Goal: Transaction & Acquisition: Purchase product/service

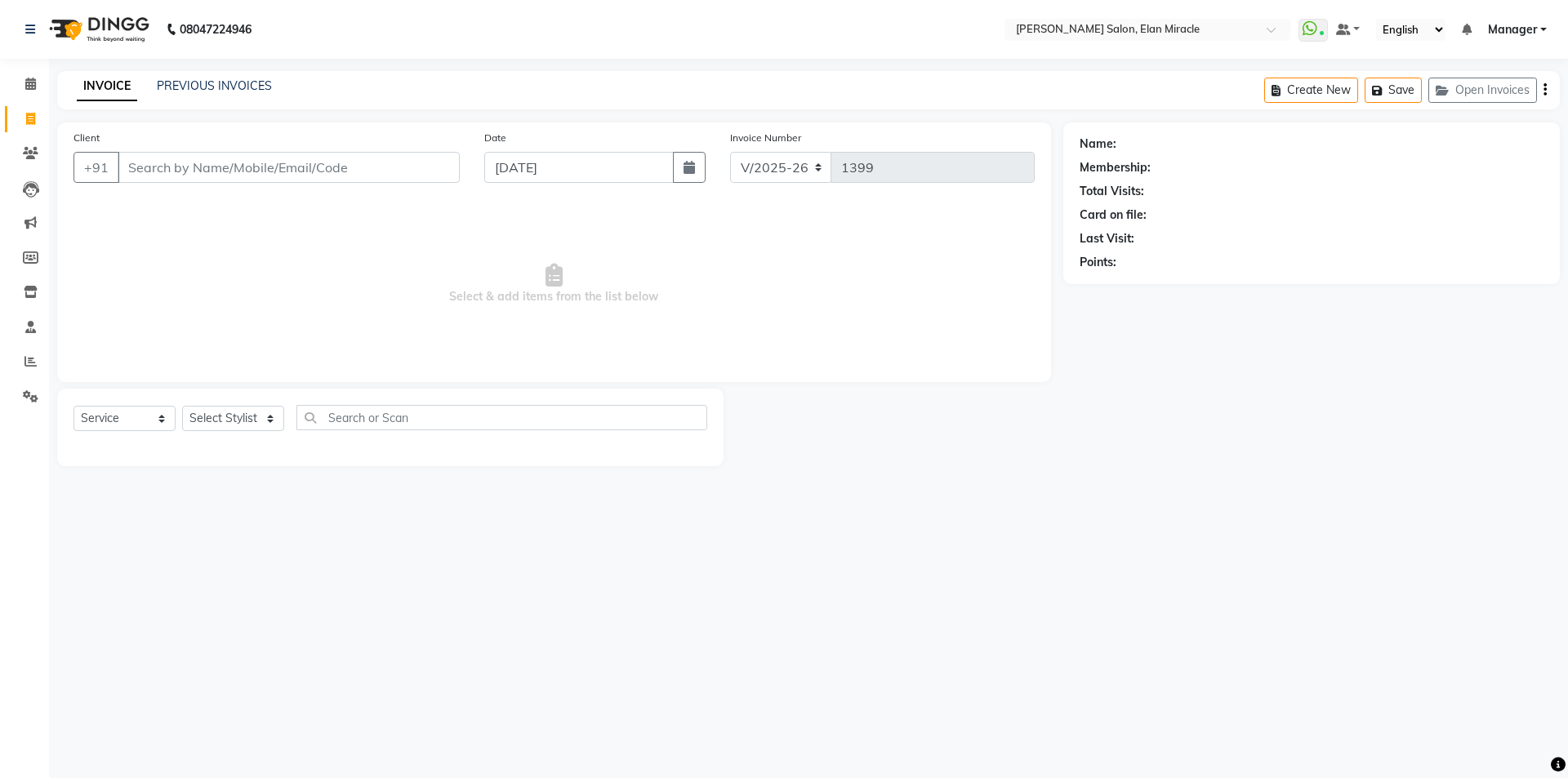
select select "7738"
select select "service"
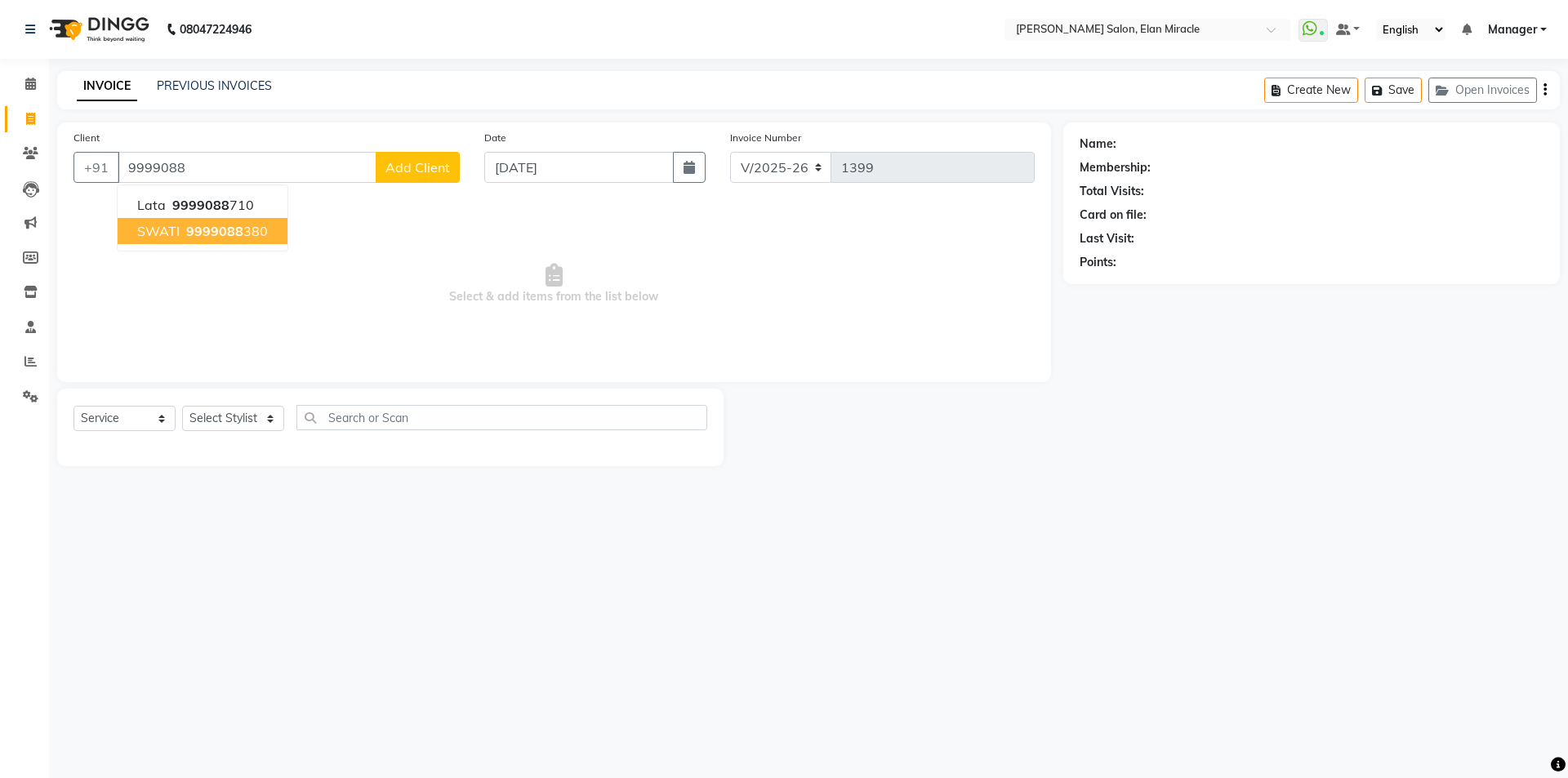
click at [227, 228] on span "9999088" at bounding box center [215, 231] width 58 height 17
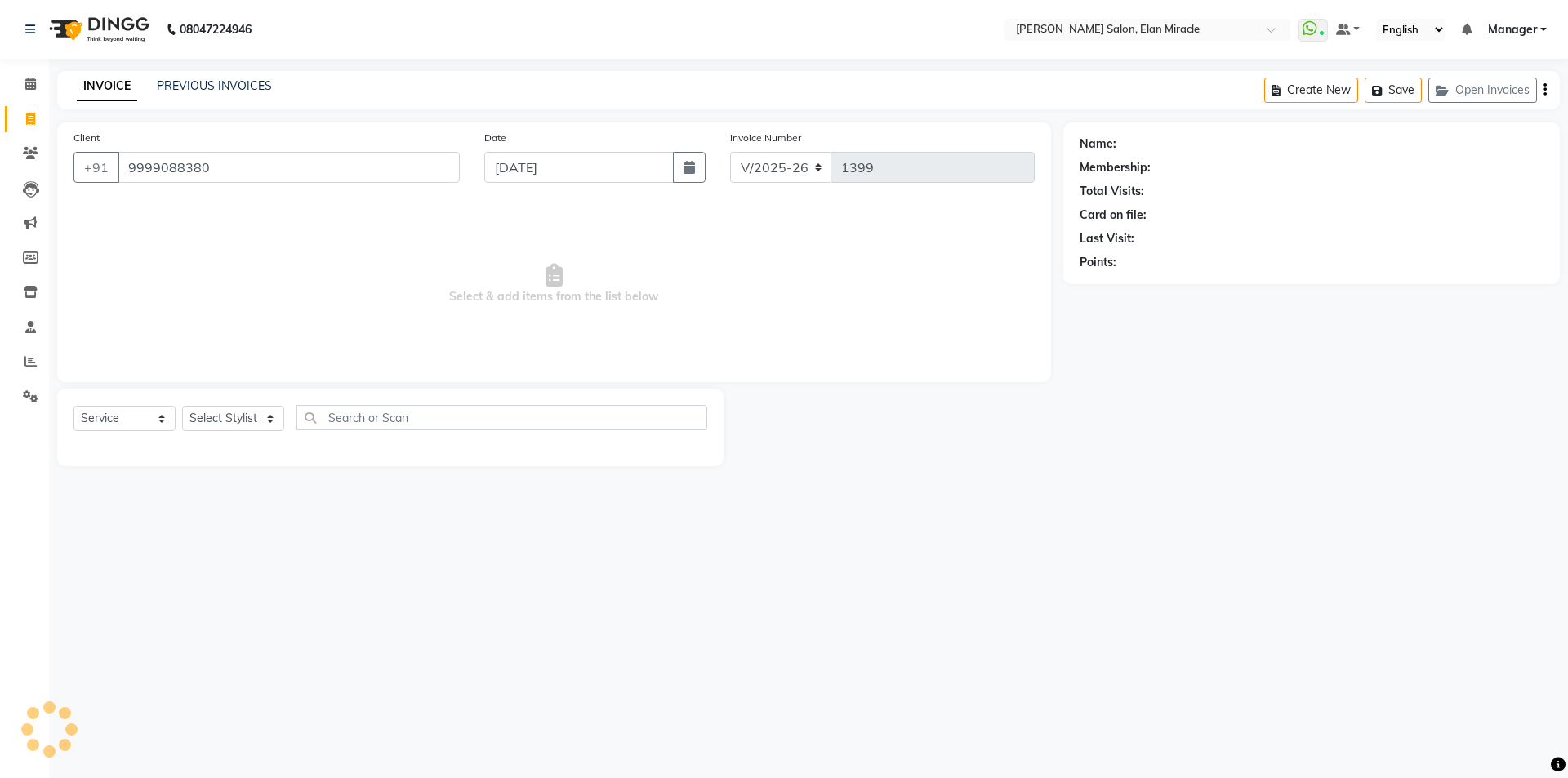
type input "9999088380"
click at [240, 417] on select "Select Stylist [PERSON_NAME] ANKIT [PERSON_NAME] [PERSON_NAME] Manager [PERSON_…" at bounding box center [233, 417] width 102 height 25
select select "89644"
click at [182, 405] on select "Select Stylist [PERSON_NAME] ANKIT [PERSON_NAME] [PERSON_NAME] Manager [PERSON_…" at bounding box center [233, 417] width 102 height 25
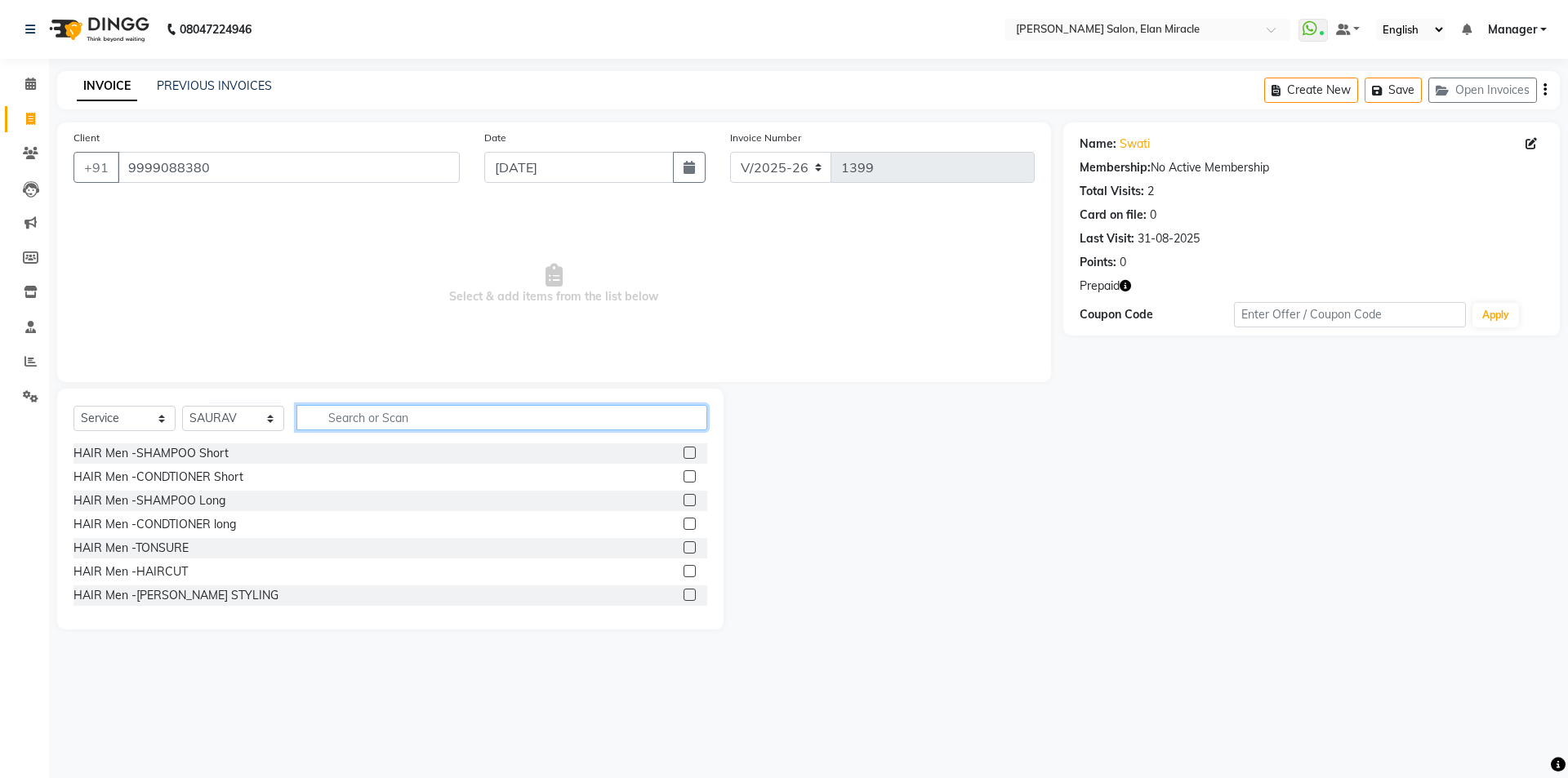
click at [390, 417] on input "text" at bounding box center [501, 417] width 411 height 25
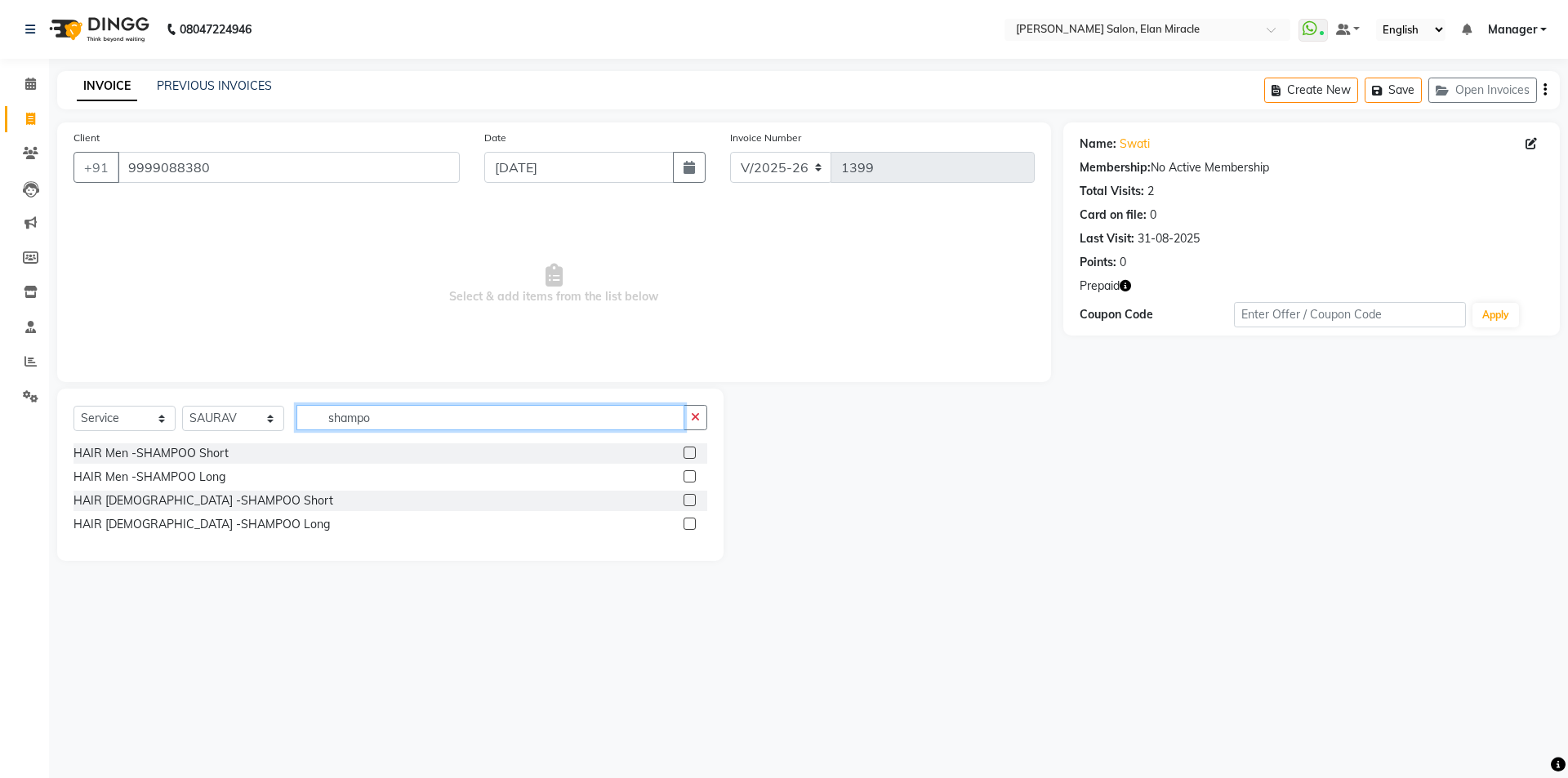
type input "shampo"
click at [693, 451] on label at bounding box center [689, 452] width 12 height 12
click at [693, 451] on input "checkbox" at bounding box center [688, 453] width 10 height 10
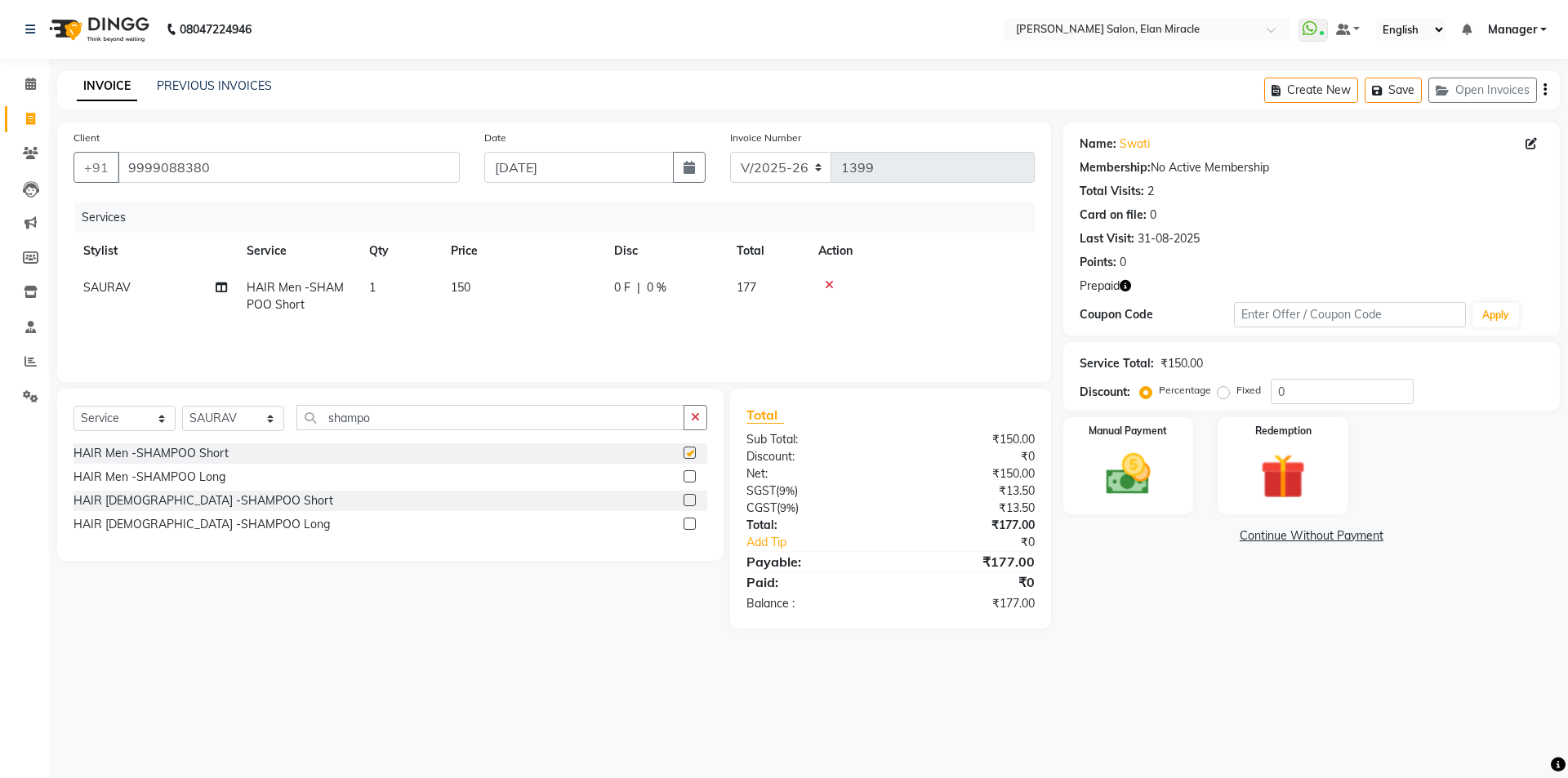
checkbox input "false"
click at [122, 289] on span "SAURAV" at bounding box center [107, 287] width 47 height 15
select select "89644"
click at [221, 310] on icon at bounding box center [221, 312] width 11 height 11
select select "89644"
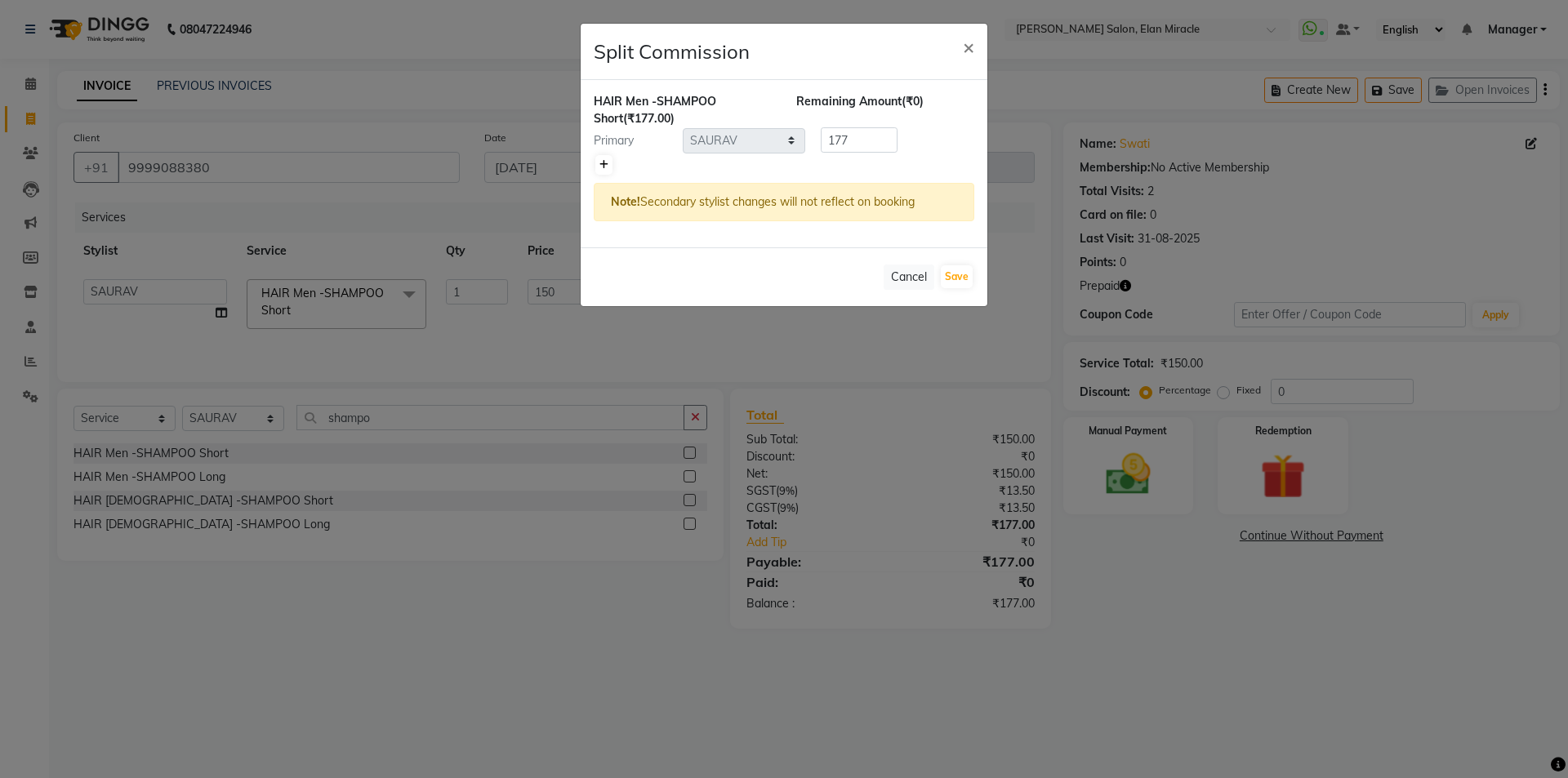
click at [608, 164] on icon at bounding box center [604, 165] width 9 height 10
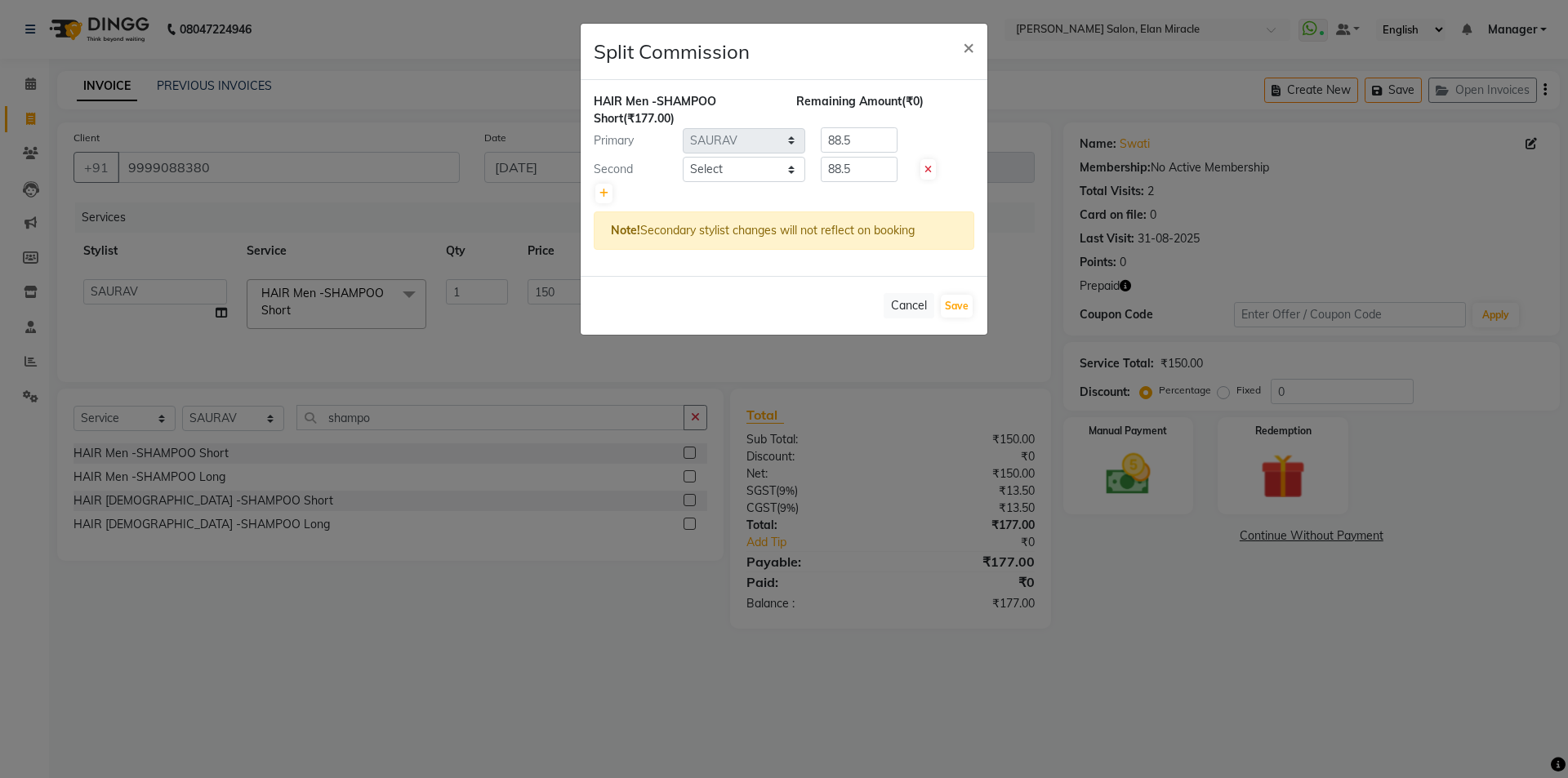
click at [926, 170] on icon at bounding box center [928, 170] width 7 height 10
type input "177"
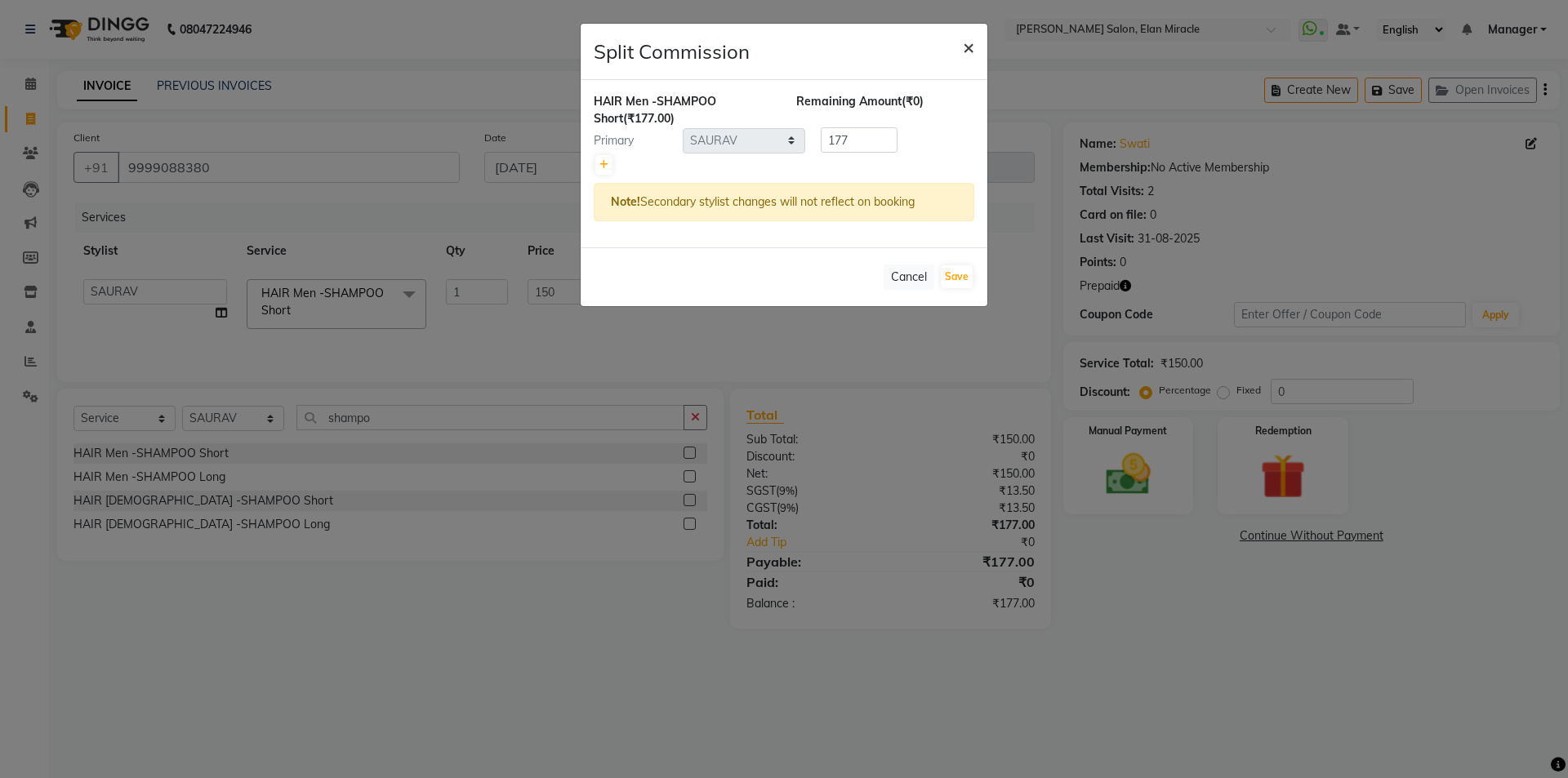
click at [968, 45] on span "×" at bounding box center [969, 46] width 11 height 24
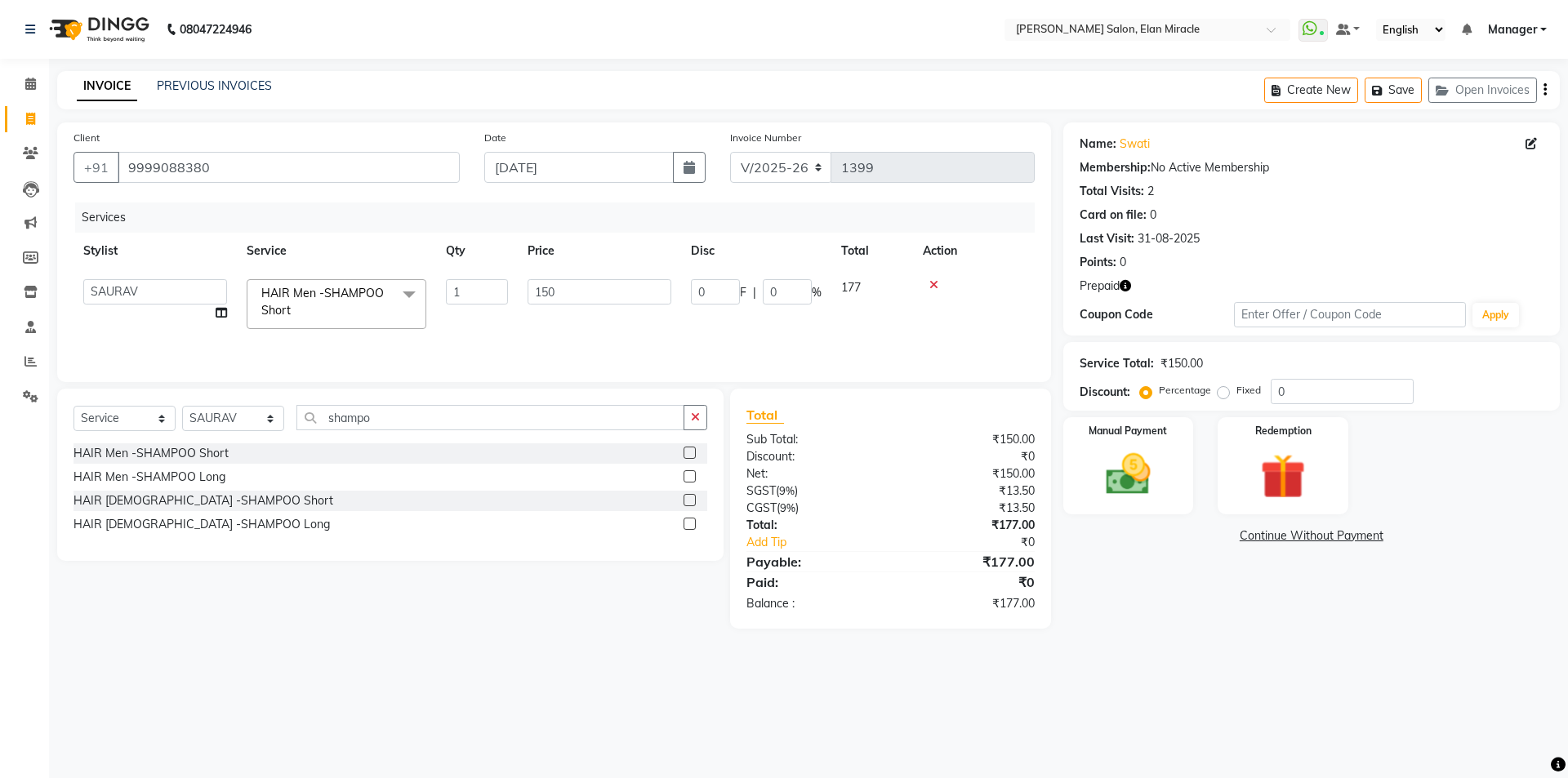
click at [930, 286] on icon at bounding box center [934, 285] width 9 height 11
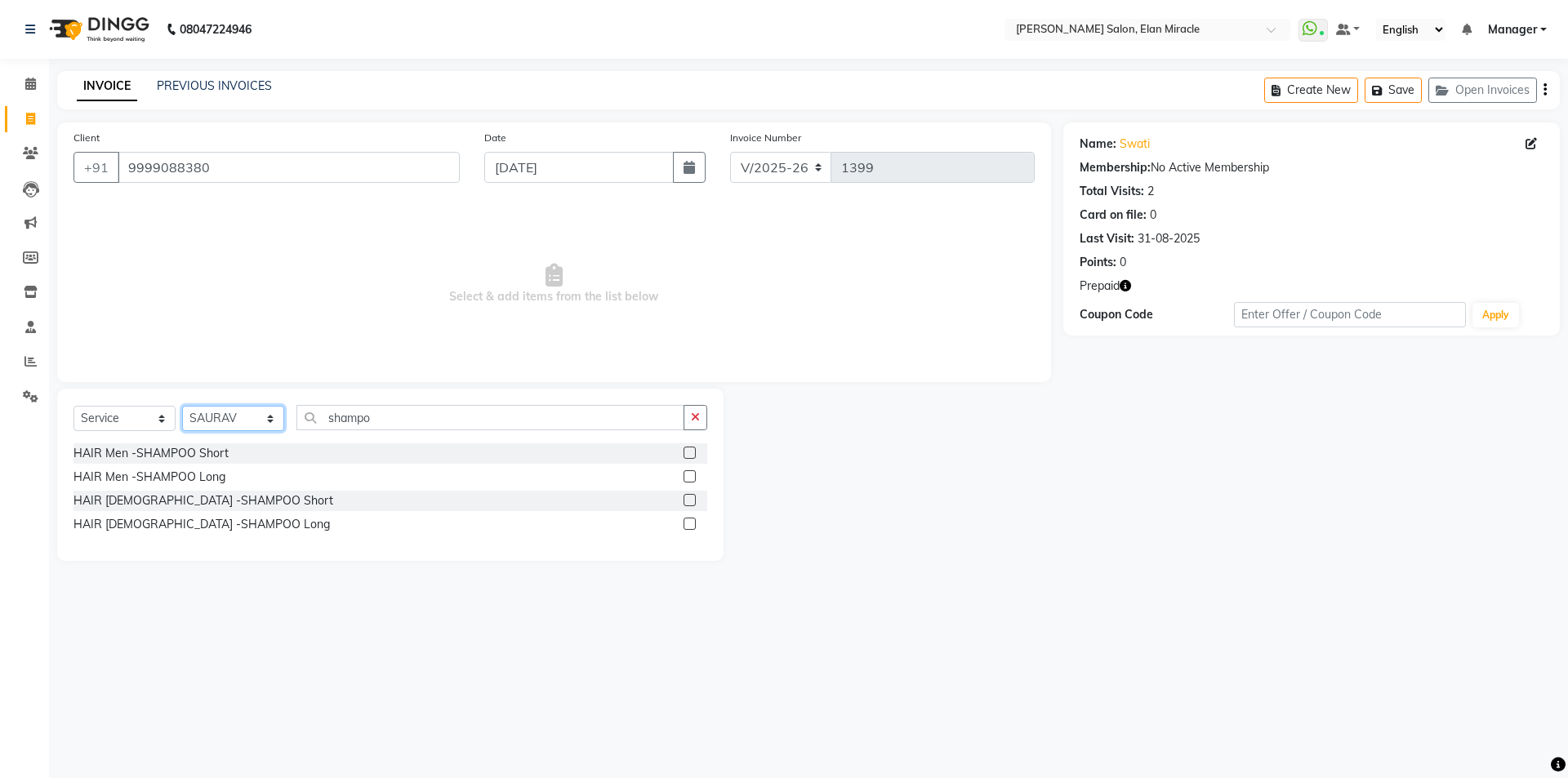
click at [222, 416] on select "Select Stylist [PERSON_NAME] ANKIT [PERSON_NAME] [PERSON_NAME] Manager [PERSON_…" at bounding box center [233, 417] width 102 height 25
select select "69364"
click at [182, 405] on select "Select Stylist [PERSON_NAME] ANKIT [PERSON_NAME] [PERSON_NAME] Manager [PERSON_…" at bounding box center [233, 417] width 102 height 25
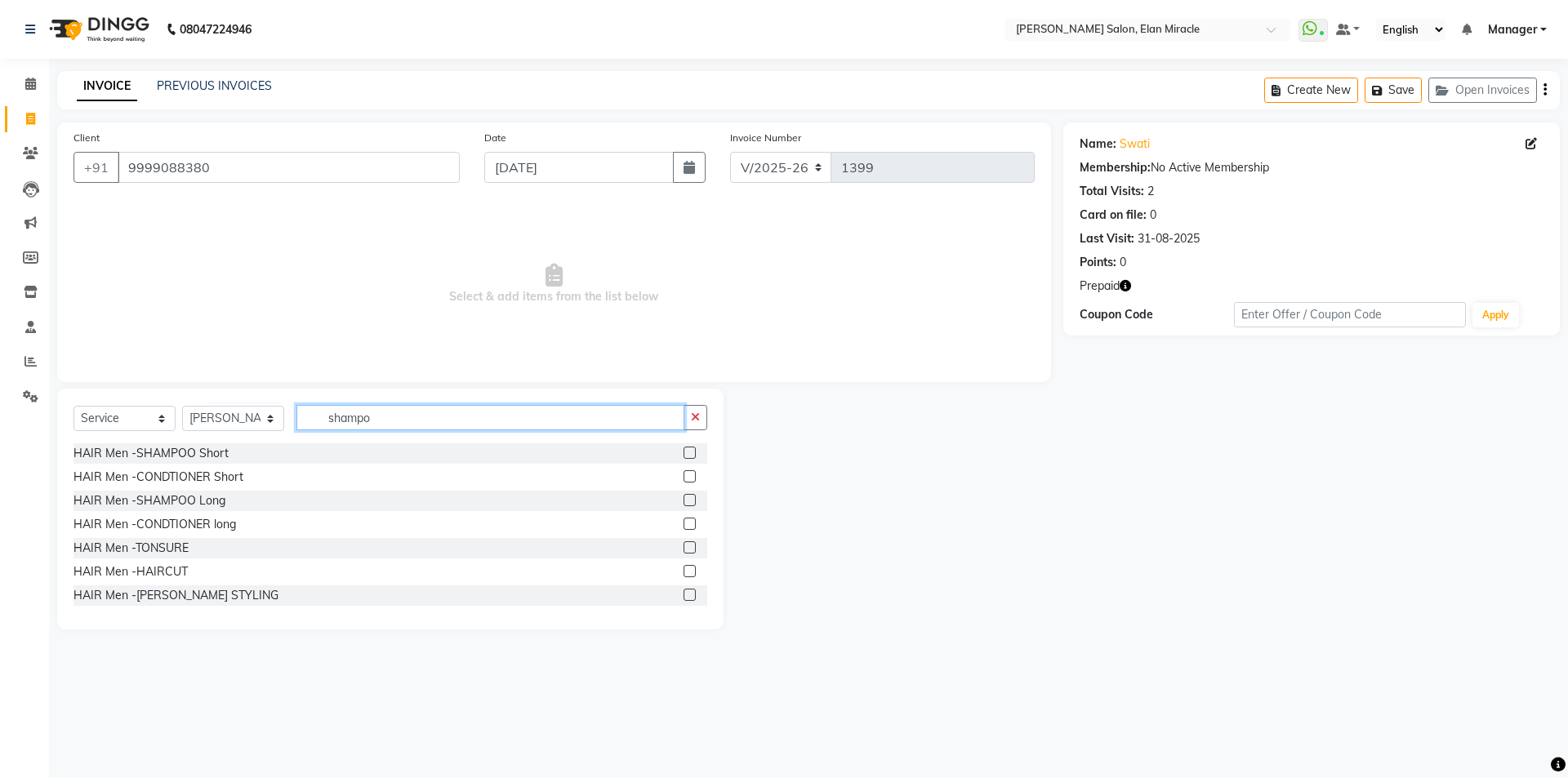
click at [521, 415] on input "shampo" at bounding box center [490, 417] width 388 height 25
click at [684, 452] on label at bounding box center [689, 452] width 12 height 12
click at [684, 452] on input "checkbox" at bounding box center [688, 453] width 10 height 10
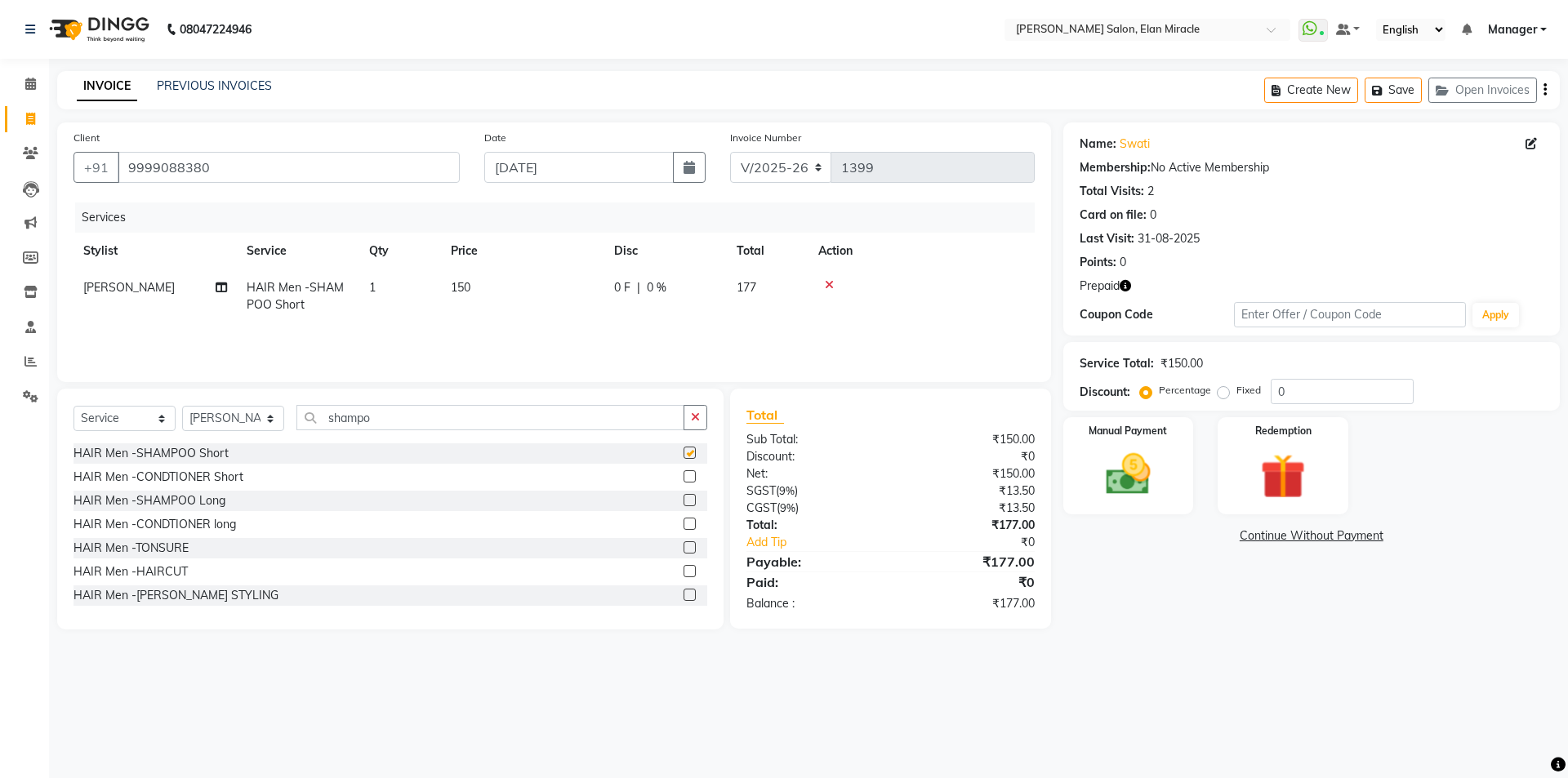
checkbox input "false"
click at [250, 413] on select "Select Stylist [PERSON_NAME] ANKIT [PERSON_NAME] [PERSON_NAME] Manager [PERSON_…" at bounding box center [233, 417] width 102 height 25
select select "89644"
click at [182, 405] on select "Select Stylist [PERSON_NAME] ANKIT [PERSON_NAME] [PERSON_NAME] Manager [PERSON_…" at bounding box center [233, 417] width 102 height 25
drag, startPoint x: 395, startPoint y: 417, endPoint x: 291, endPoint y: 415, distance: 104.0
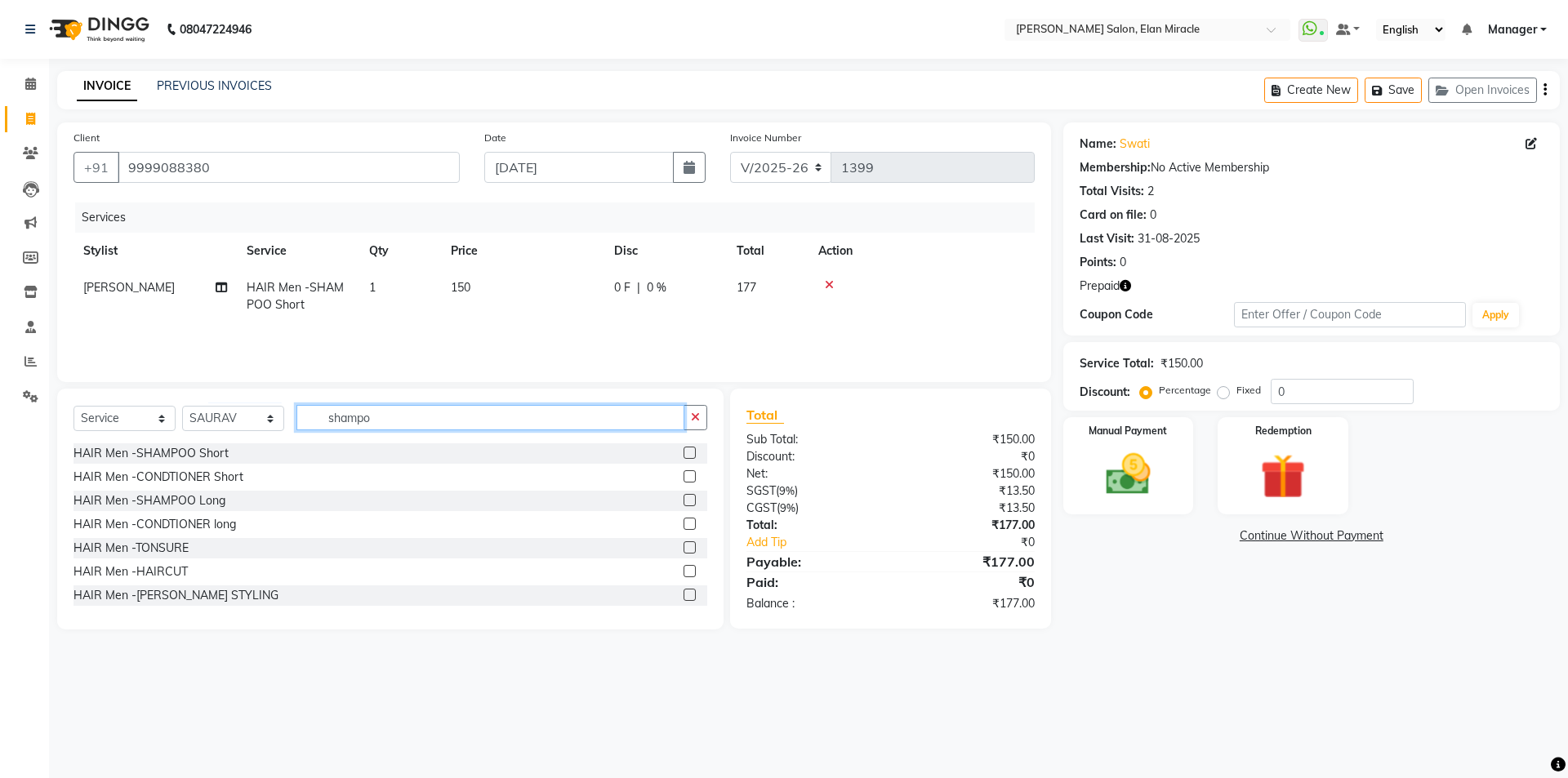
click at [291, 415] on div "Select Service Product Membership Package Voucher Prepaid Gift Card Select Styl…" at bounding box center [390, 424] width 634 height 38
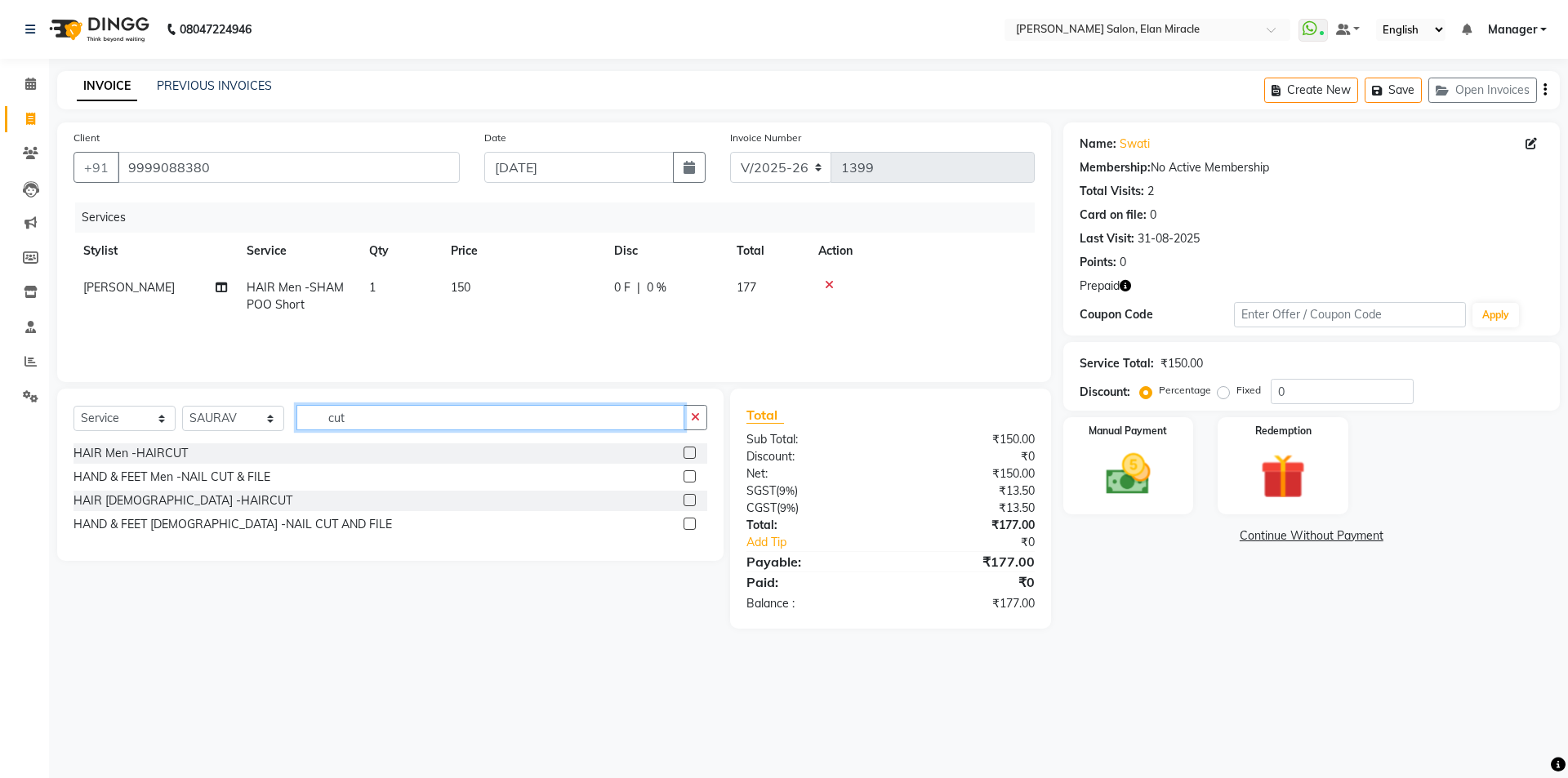
type input "cut"
click at [688, 446] on div at bounding box center [696, 453] width 24 height 20
click at [688, 450] on label at bounding box center [689, 452] width 12 height 12
click at [688, 450] on input "checkbox" at bounding box center [688, 453] width 10 height 10
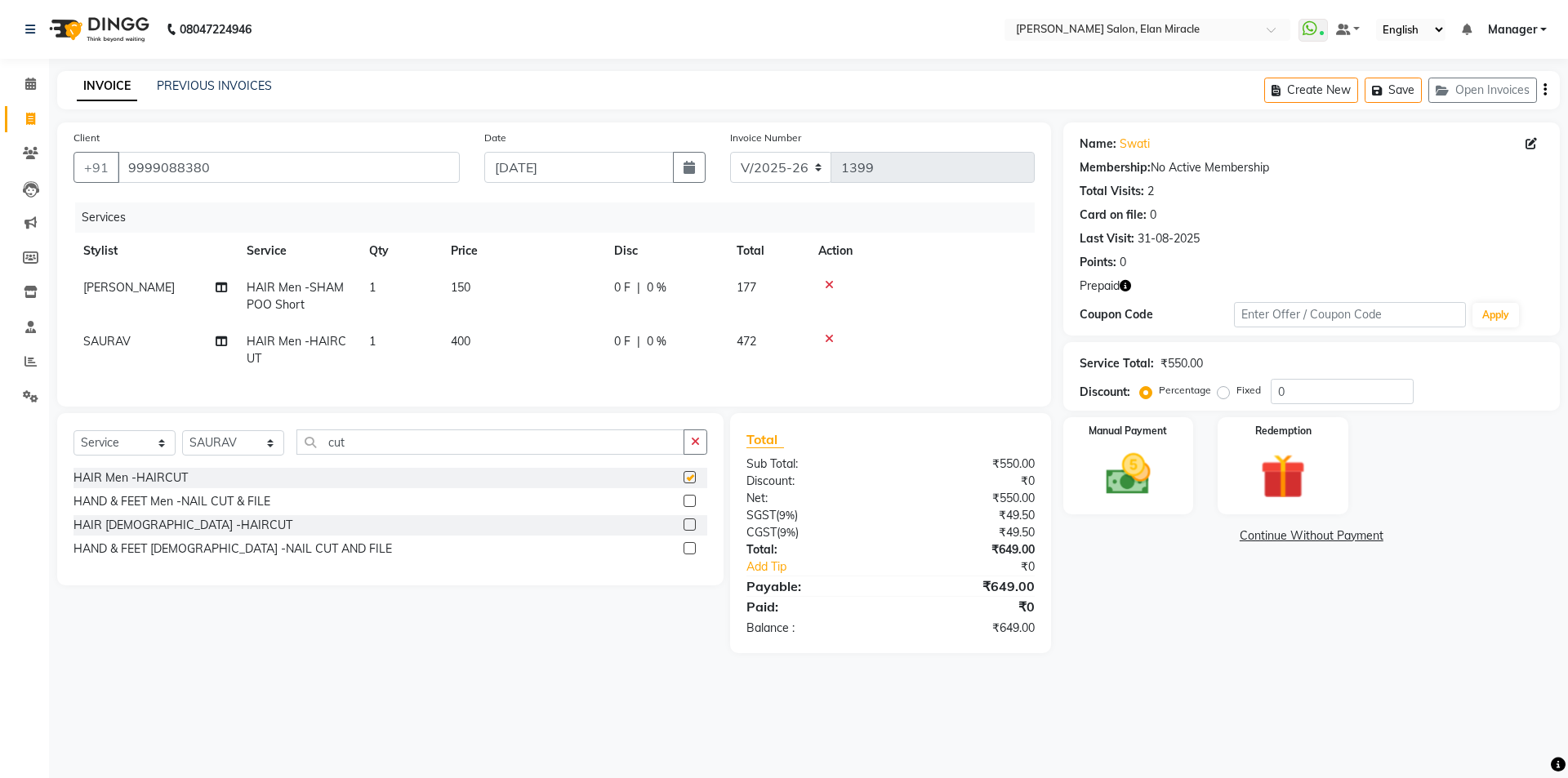
checkbox input "false"
drag, startPoint x: 395, startPoint y: 446, endPoint x: 276, endPoint y: 458, distance: 119.6
click at [276, 458] on div "Select Service Product Membership Package Voucher Prepaid Gift Card Select Styl…" at bounding box center [390, 448] width 634 height 38
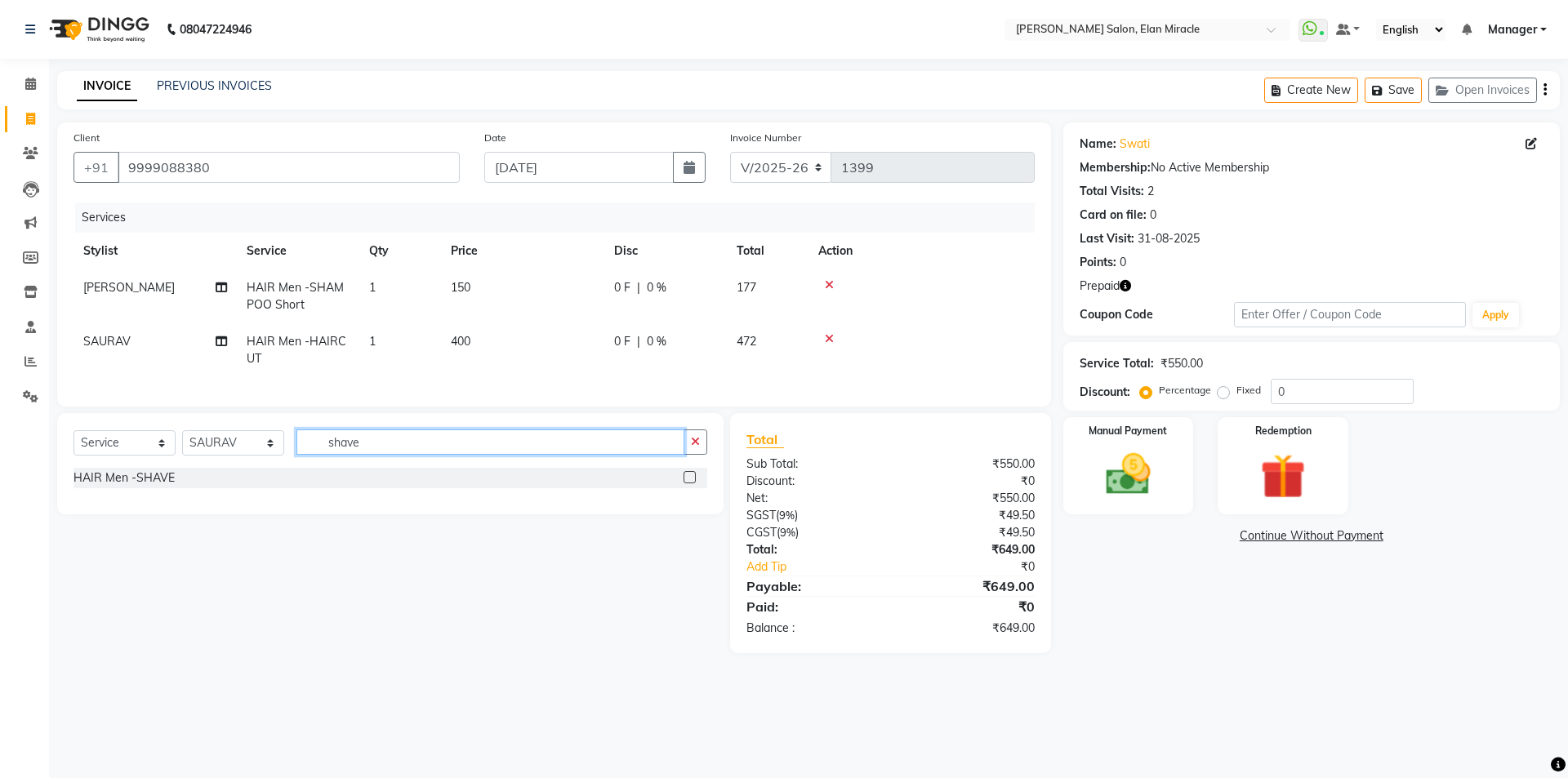
type input "shave"
click at [232, 488] on div "HAIR Men -SHAVE" at bounding box center [390, 478] width 634 height 20
click at [693, 483] on label at bounding box center [689, 477] width 12 height 12
click at [693, 483] on input "checkbox" at bounding box center [688, 478] width 10 height 10
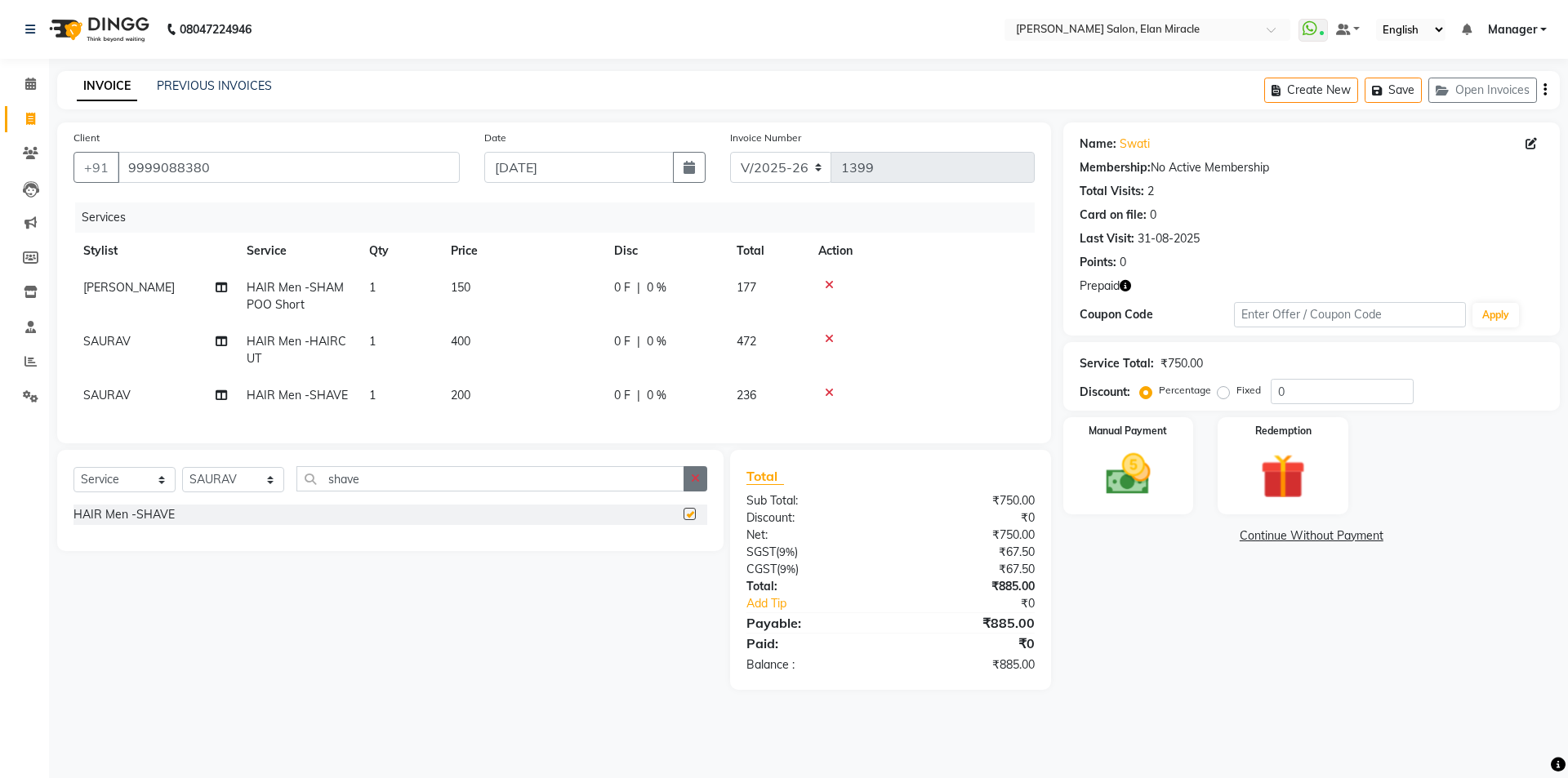
checkbox input "false"
click at [224, 483] on select "Select Stylist [PERSON_NAME] ANKIT [PERSON_NAME] [PERSON_NAME] Manager [PERSON_…" at bounding box center [233, 478] width 102 height 25
select select "84023"
click at [182, 479] on select "Select Stylist [PERSON_NAME] ANKIT [PERSON_NAME] [PERSON_NAME] Manager [PERSON_…" at bounding box center [233, 478] width 102 height 25
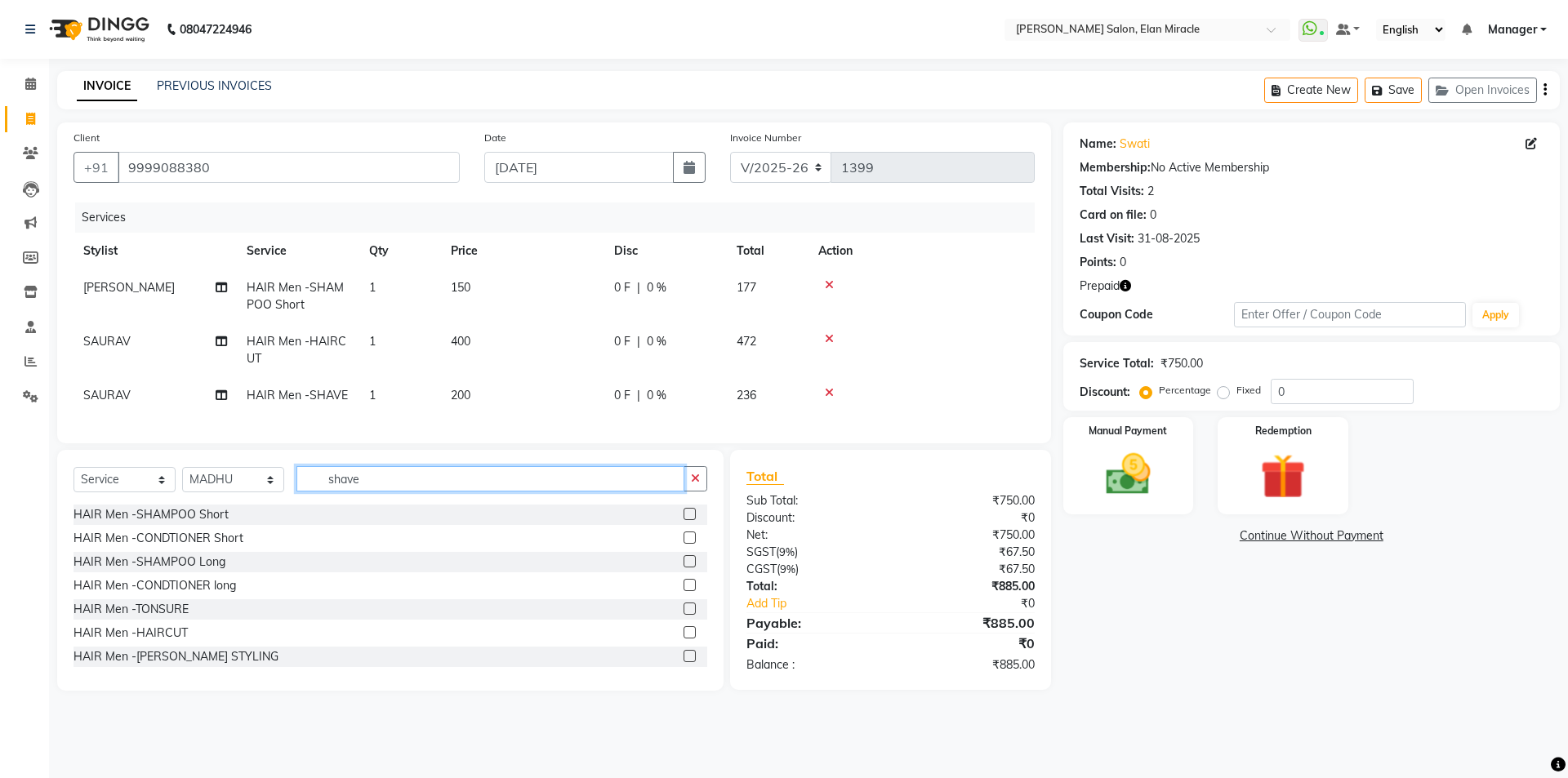
drag, startPoint x: 394, startPoint y: 490, endPoint x: 238, endPoint y: 501, distance: 156.4
click at [238, 501] on div "Select Service Product Membership Package Voucher Prepaid Gift Card Select Styl…" at bounding box center [390, 485] width 634 height 38
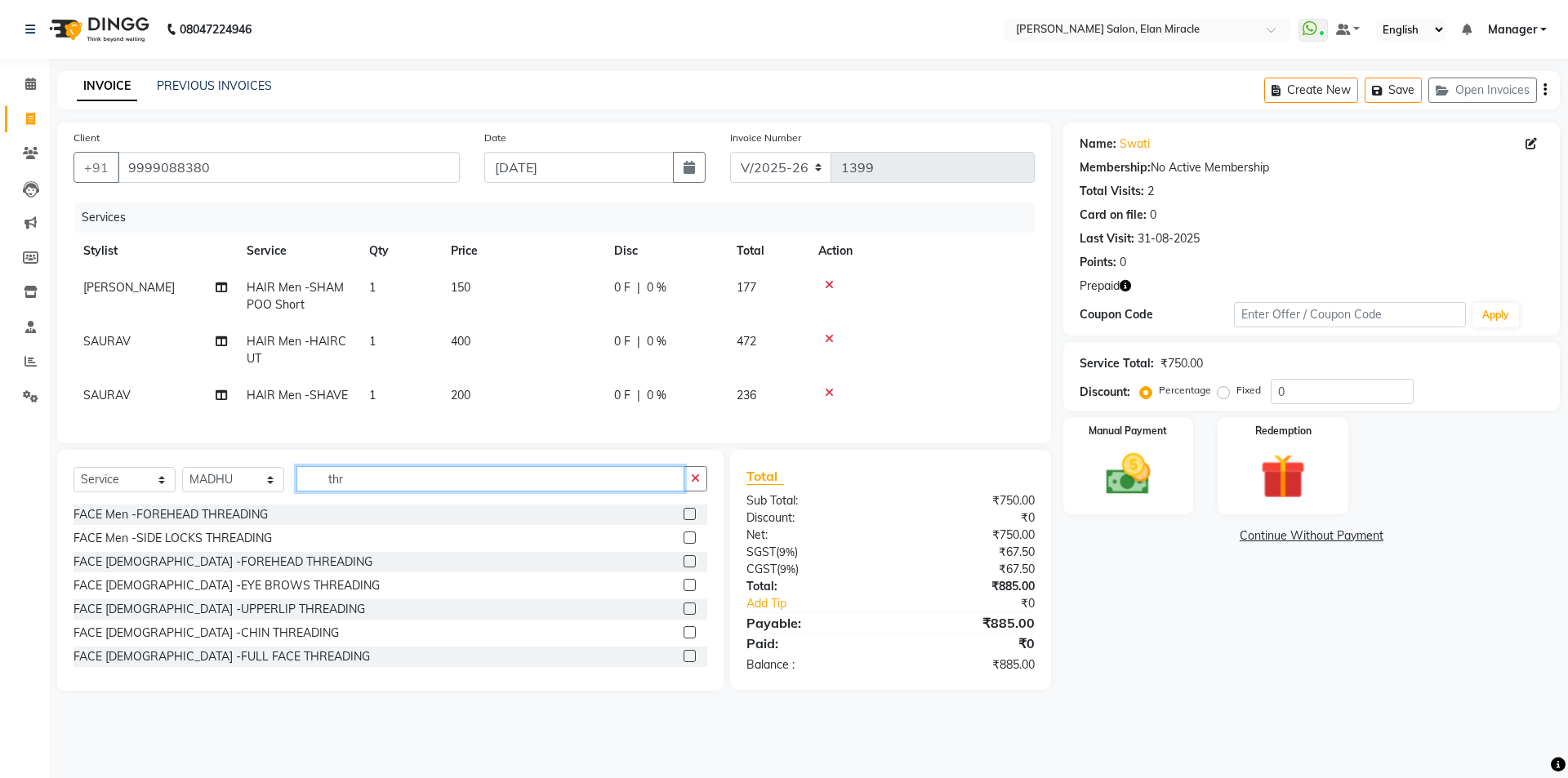
type input "thr"
click at [684, 591] on label at bounding box center [689, 584] width 12 height 12
click at [684, 591] on input "checkbox" at bounding box center [688, 585] width 10 height 10
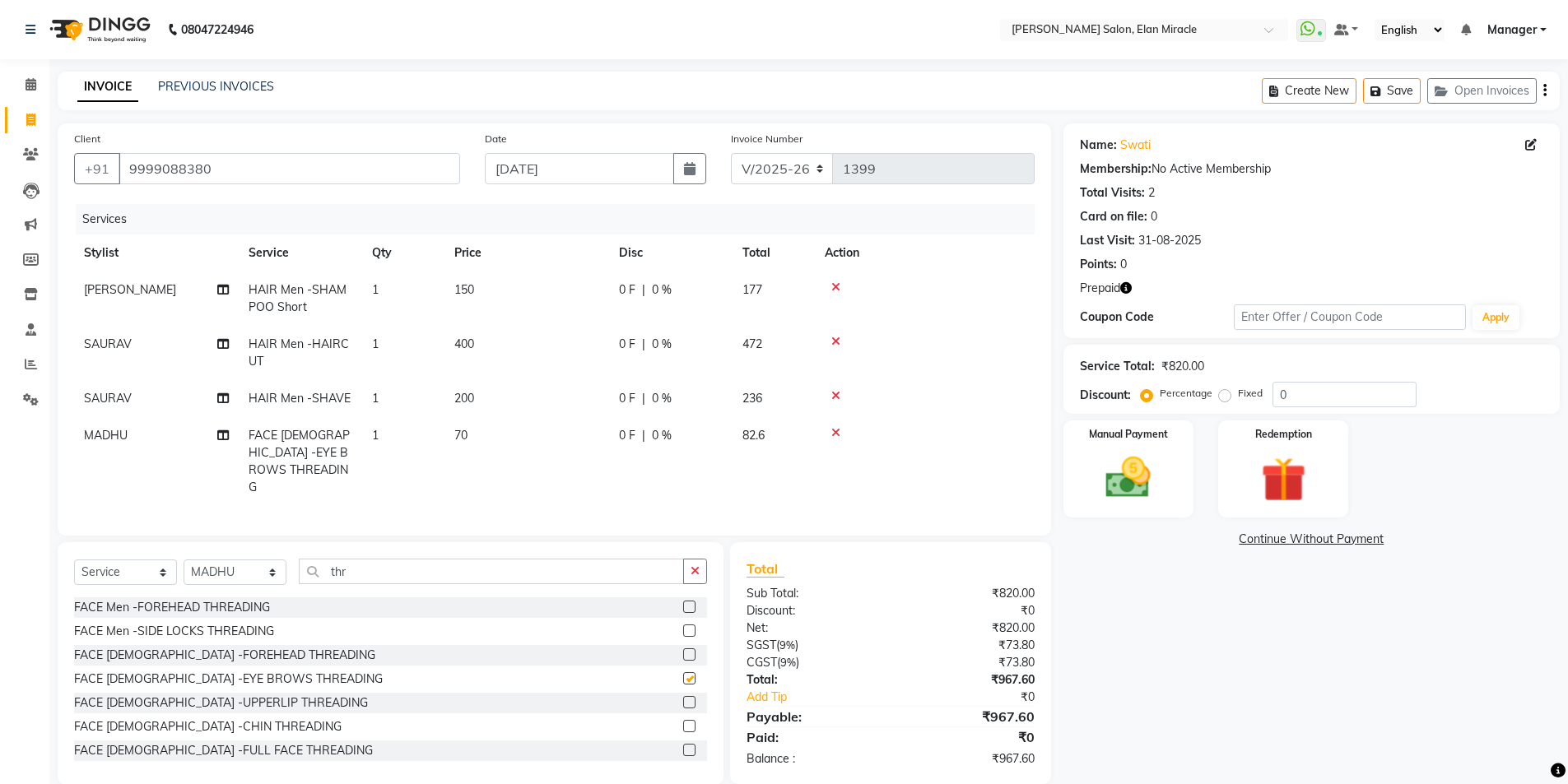
checkbox input "false"
click at [1128, 285] on icon "button" at bounding box center [1126, 288] width 11 height 11
click at [467, 289] on span "150" at bounding box center [464, 290] width 20 height 15
select select "69364"
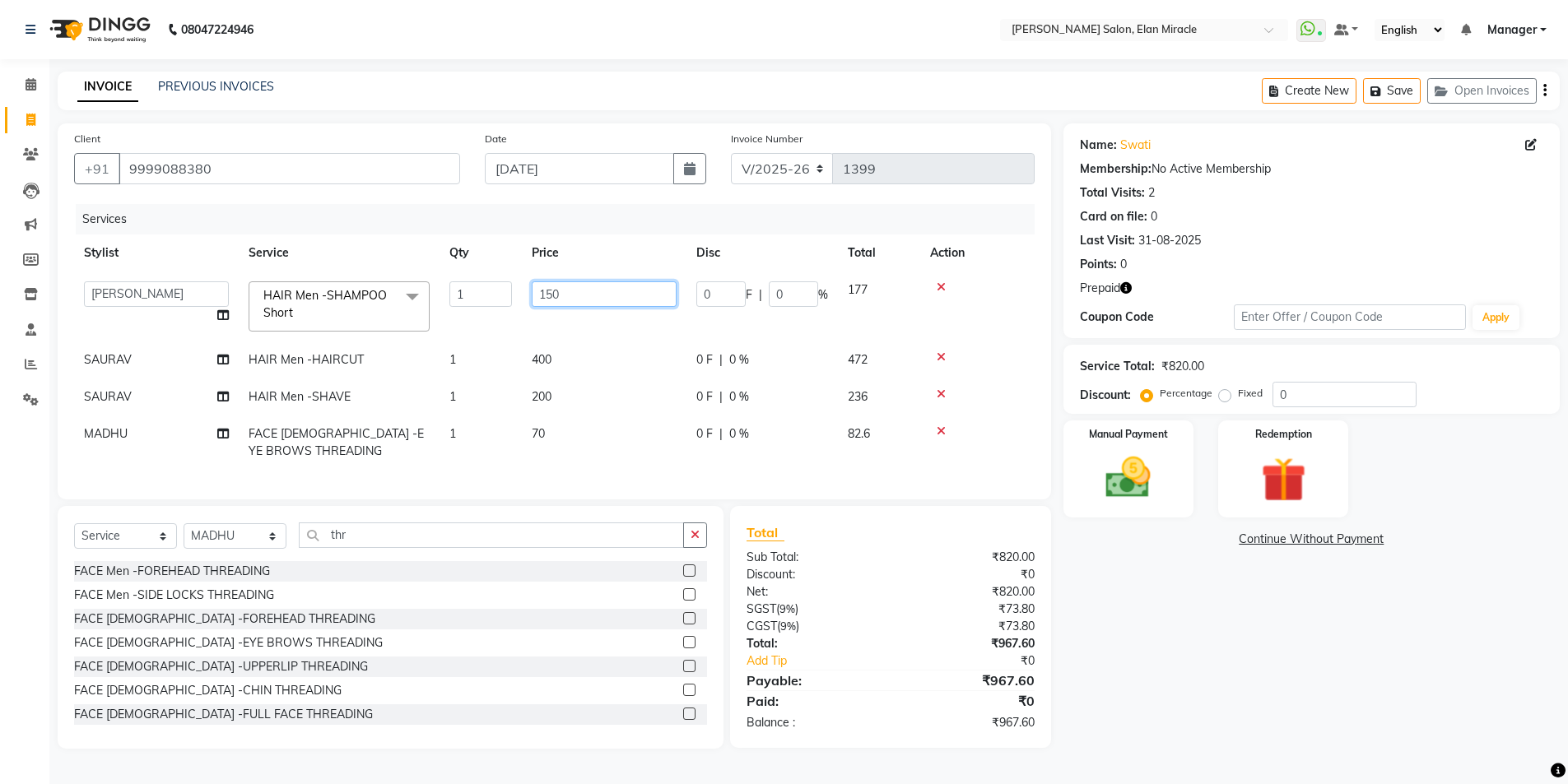
drag, startPoint x: 580, startPoint y: 292, endPoint x: 494, endPoint y: 304, distance: 86.8
click at [494, 304] on tr "[PERSON_NAME] ANKIT [PERSON_NAME] LUCKY MADHU Manager [PERSON_NAME] [PERSON_NAM…" at bounding box center [554, 306] width 960 height 70
type input "200"
click at [922, 463] on td at bounding box center [977, 442] width 114 height 54
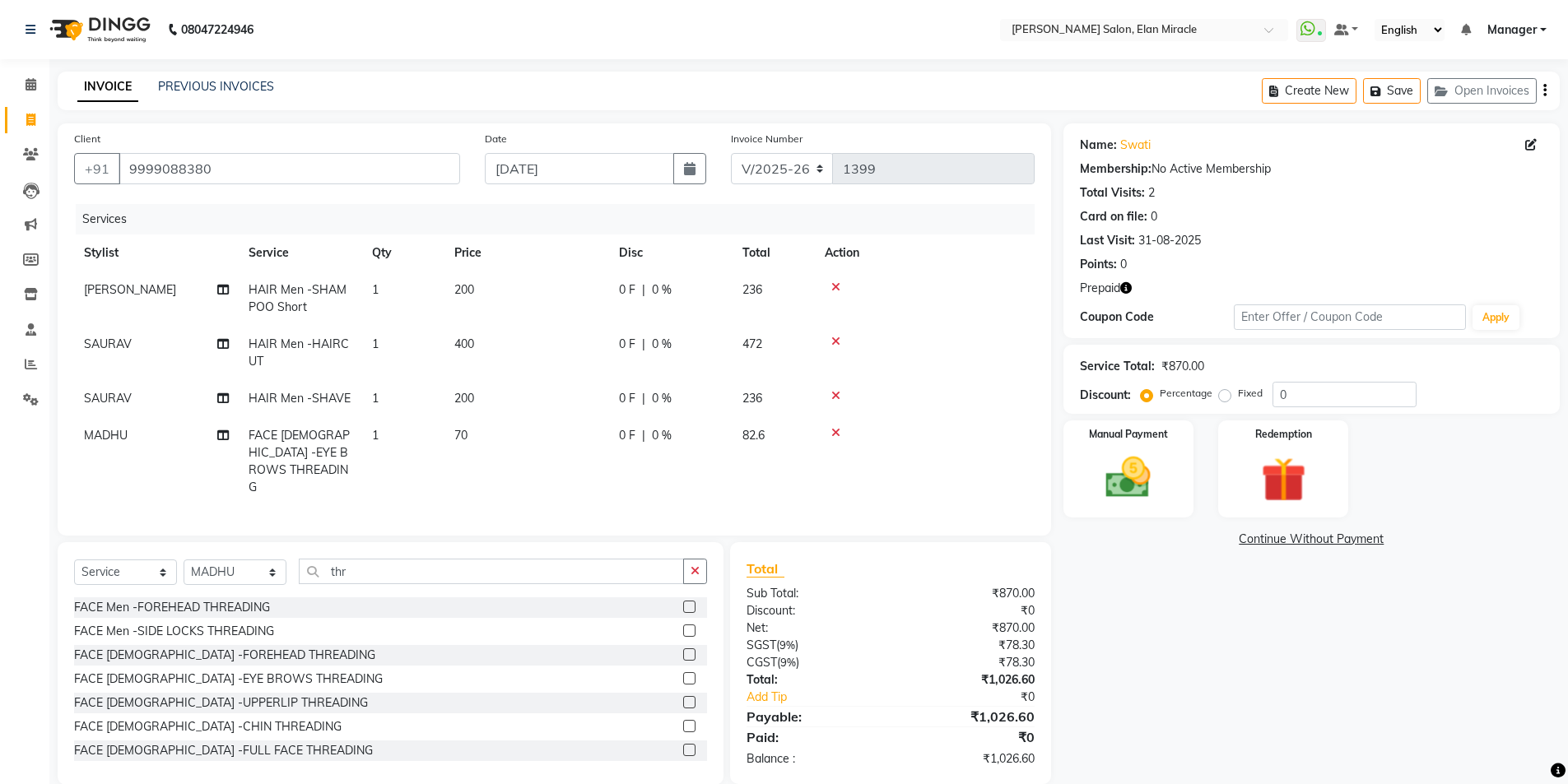
click at [1126, 287] on icon "button" at bounding box center [1126, 288] width 11 height 11
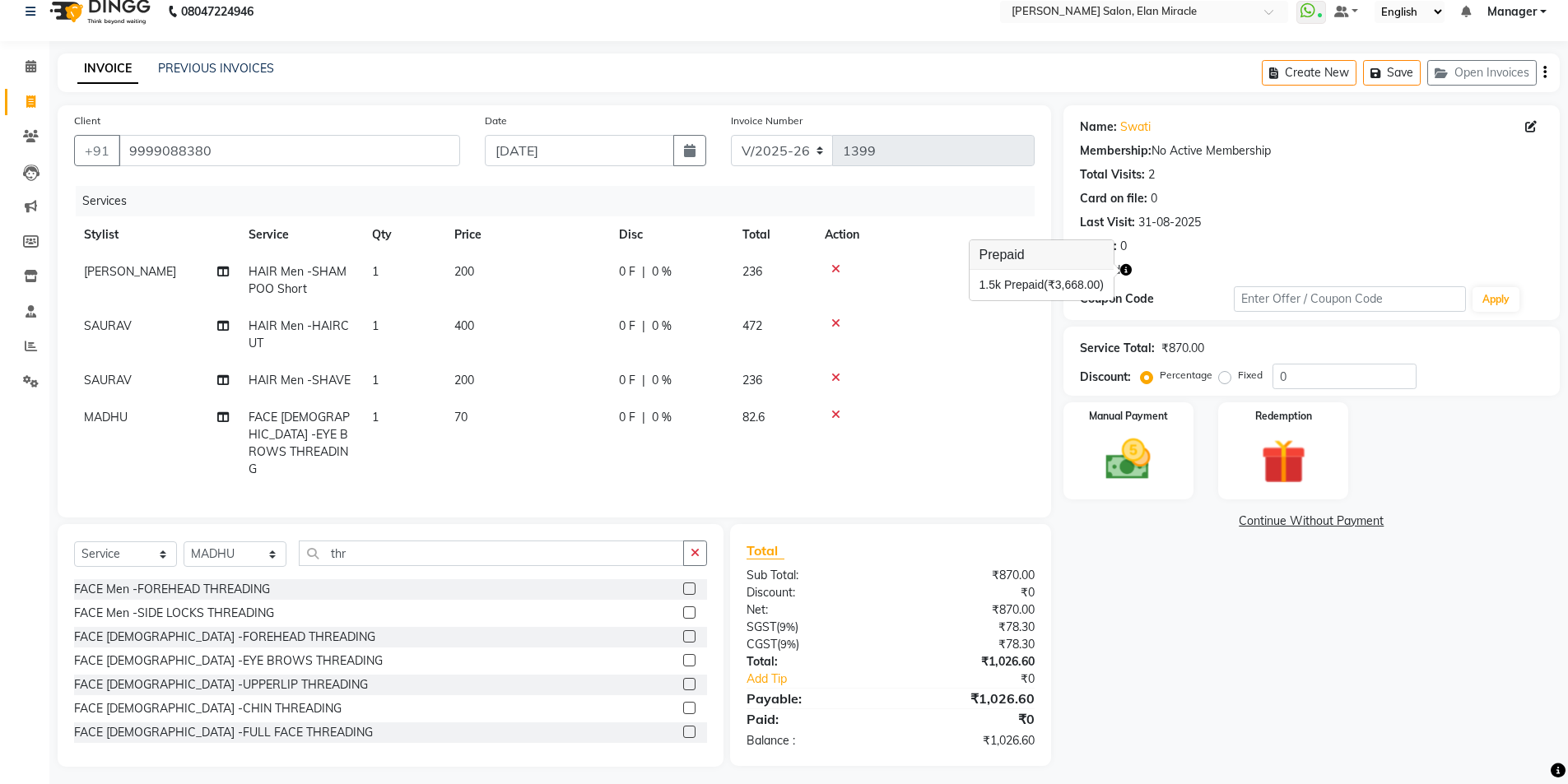
scroll to position [21, 0]
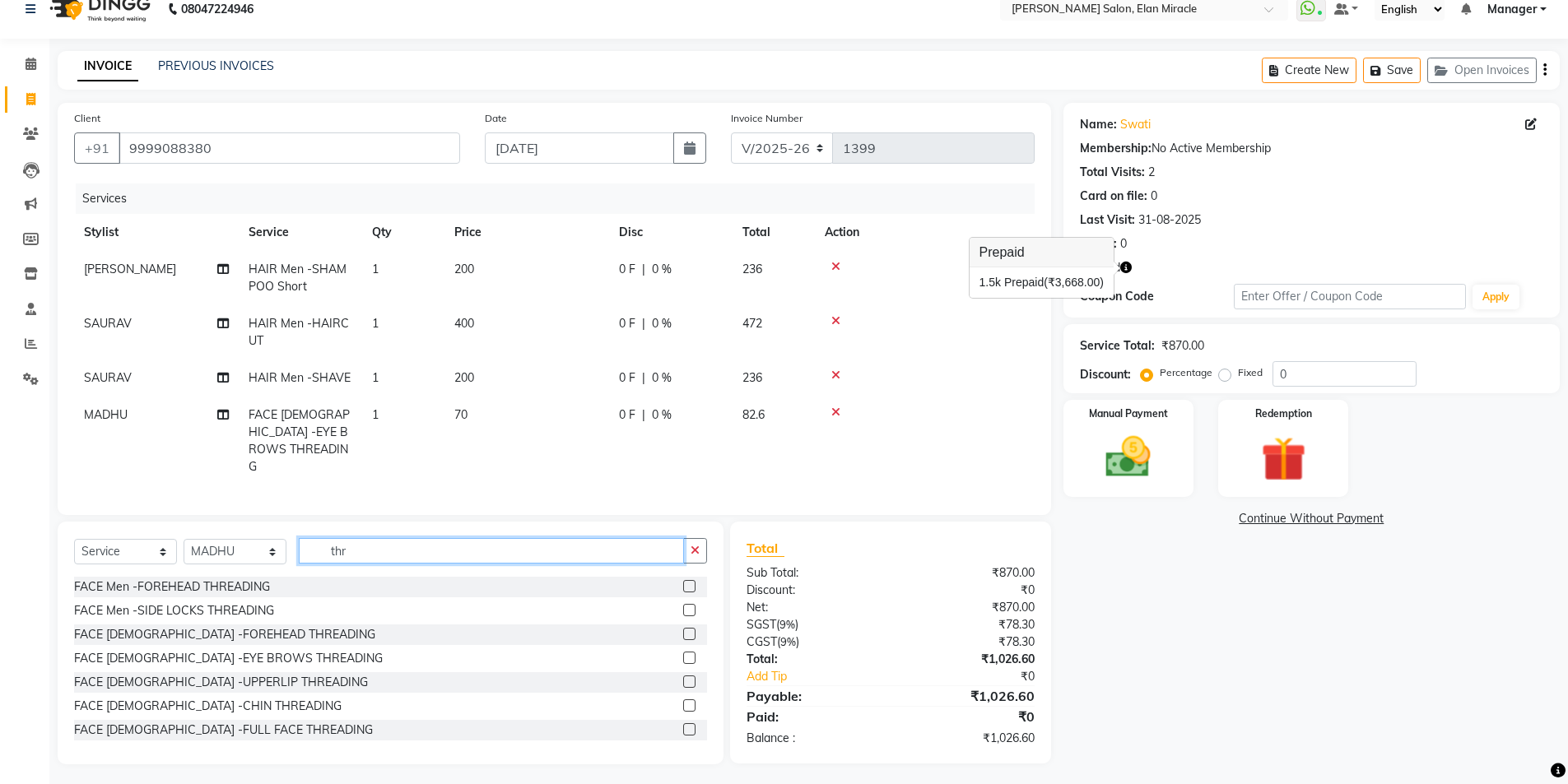
click at [374, 552] on input "thr" at bounding box center [491, 550] width 385 height 25
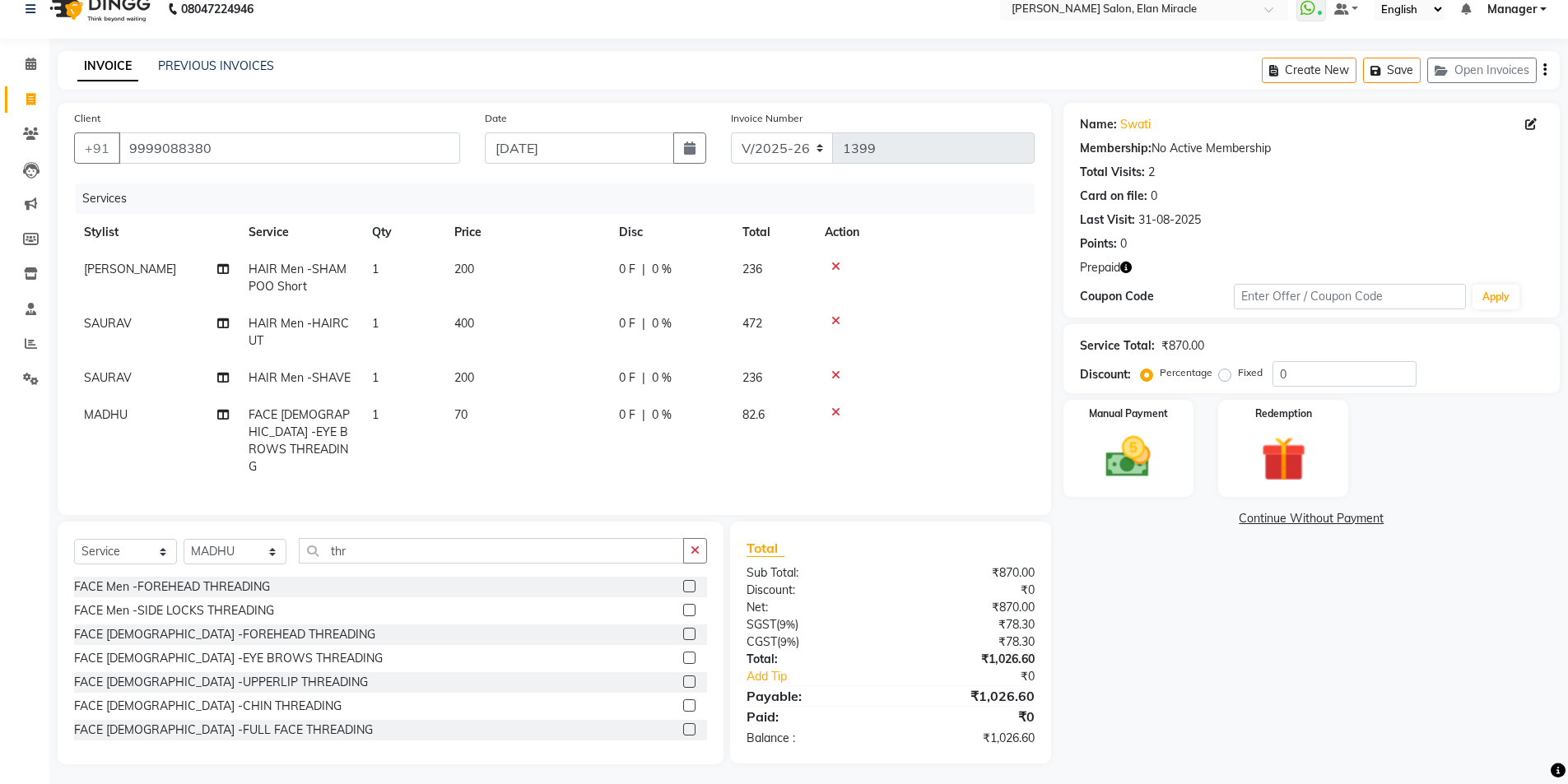
click at [683, 678] on label at bounding box center [689, 681] width 12 height 12
click at [683, 678] on input "checkbox" at bounding box center [688, 681] width 10 height 10
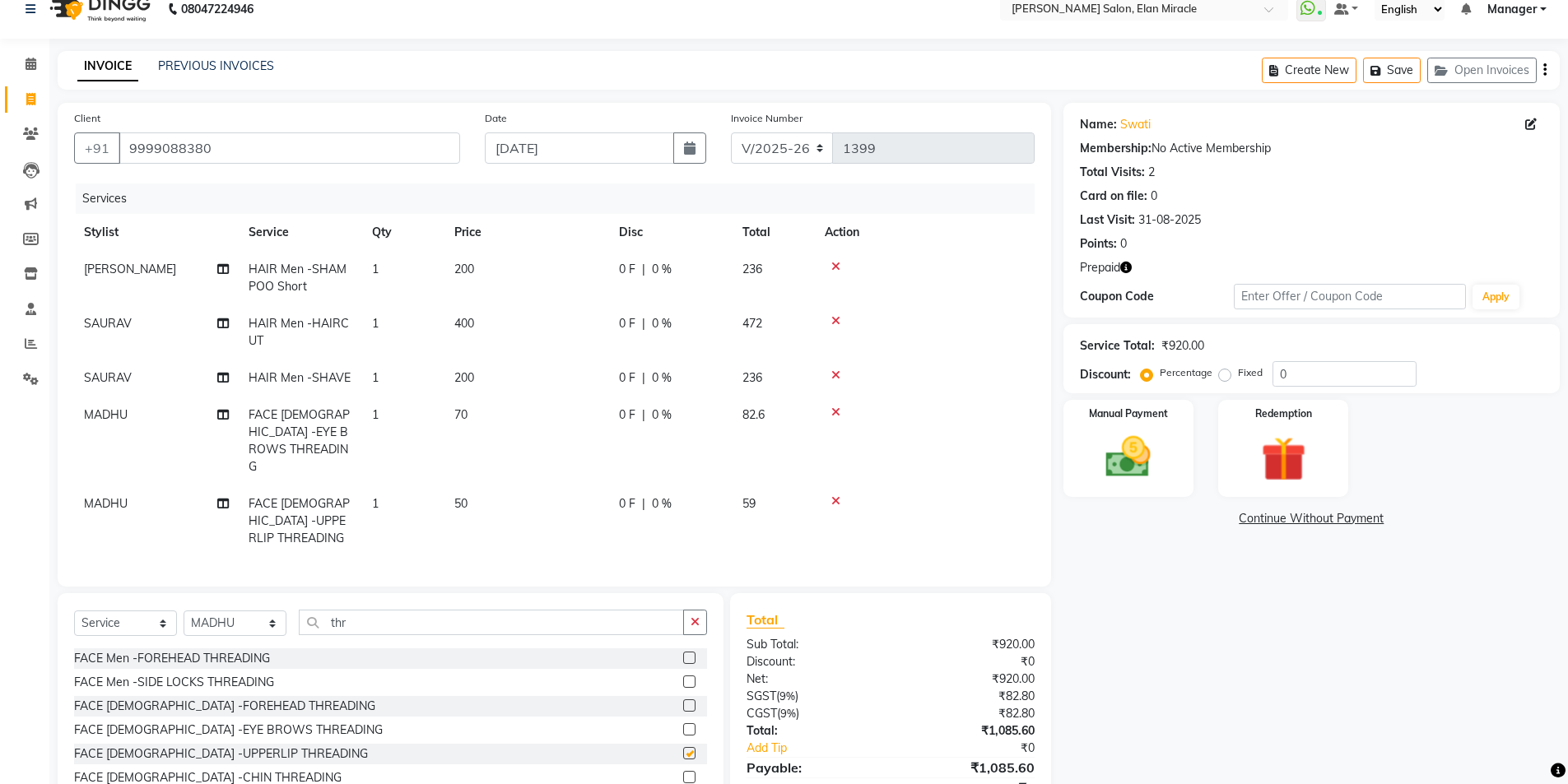
checkbox input "false"
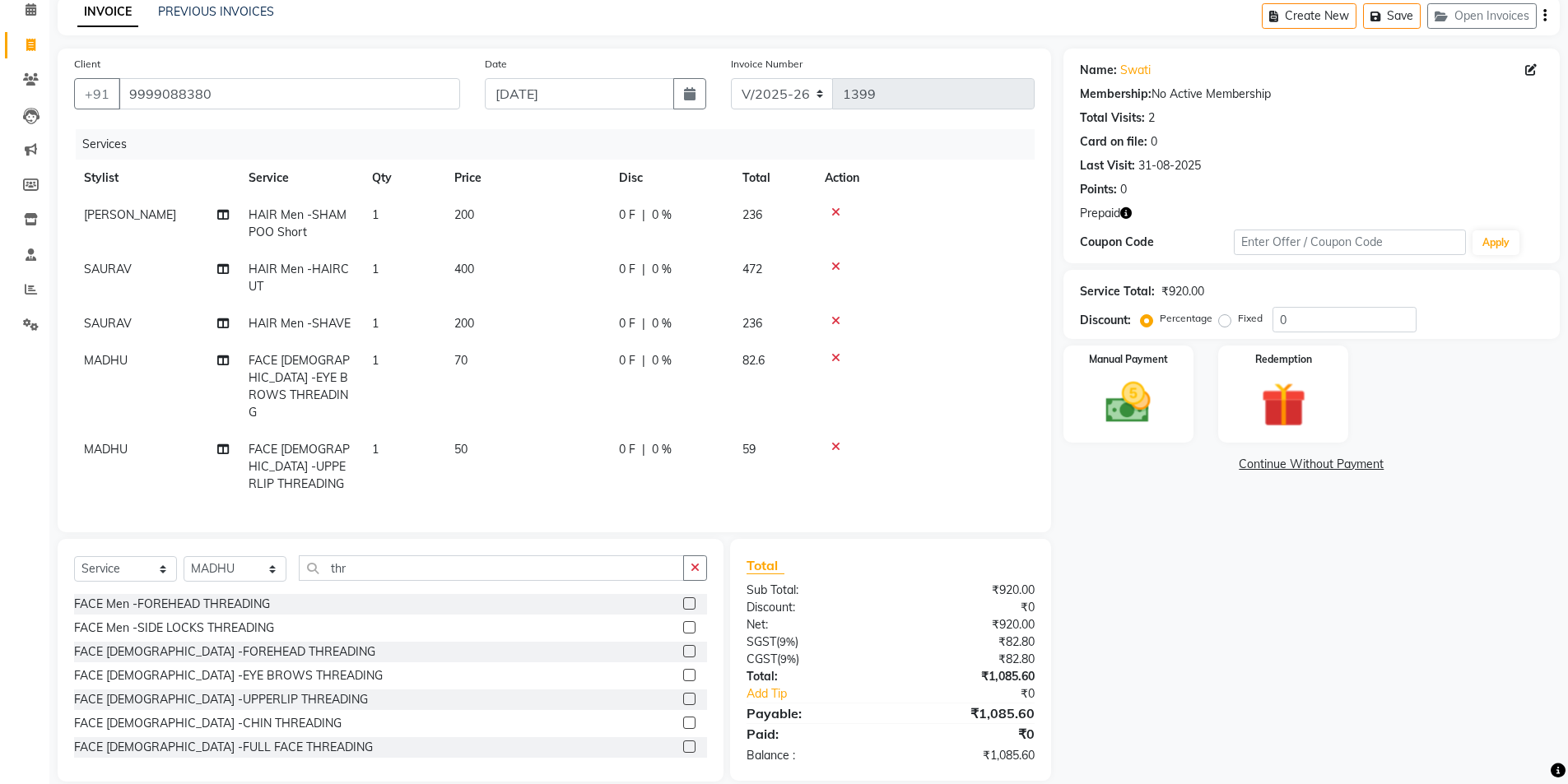
click at [1129, 210] on icon "button" at bounding box center [1126, 213] width 11 height 11
click at [1283, 386] on img at bounding box center [1283, 405] width 76 height 58
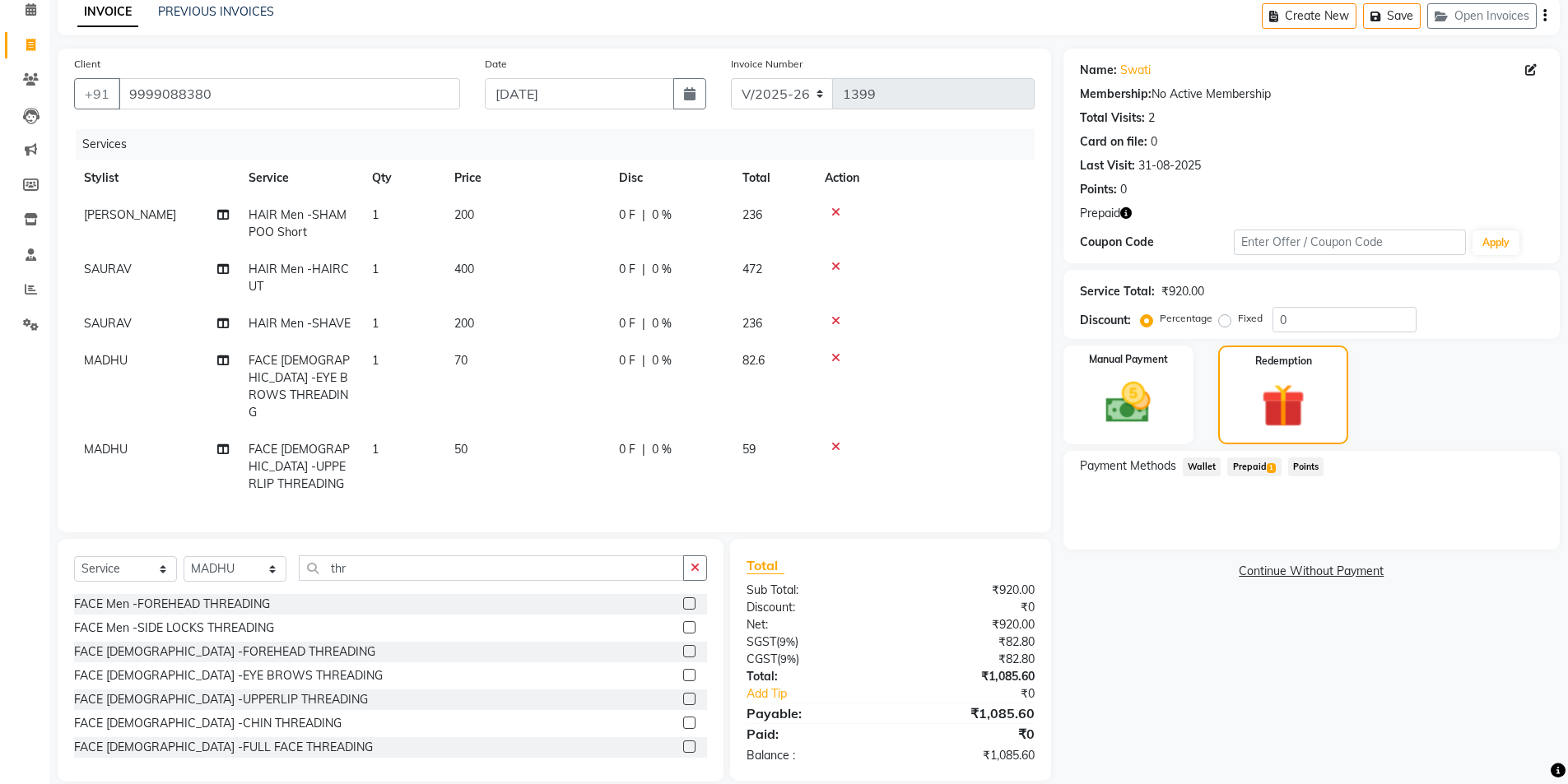
click at [1211, 463] on span "Wallet" at bounding box center [1201, 466] width 38 height 19
click at [1261, 462] on span "Prepaid 1" at bounding box center [1253, 466] width 53 height 19
click at [1513, 532] on button "Add" at bounding box center [1503, 533] width 60 height 28
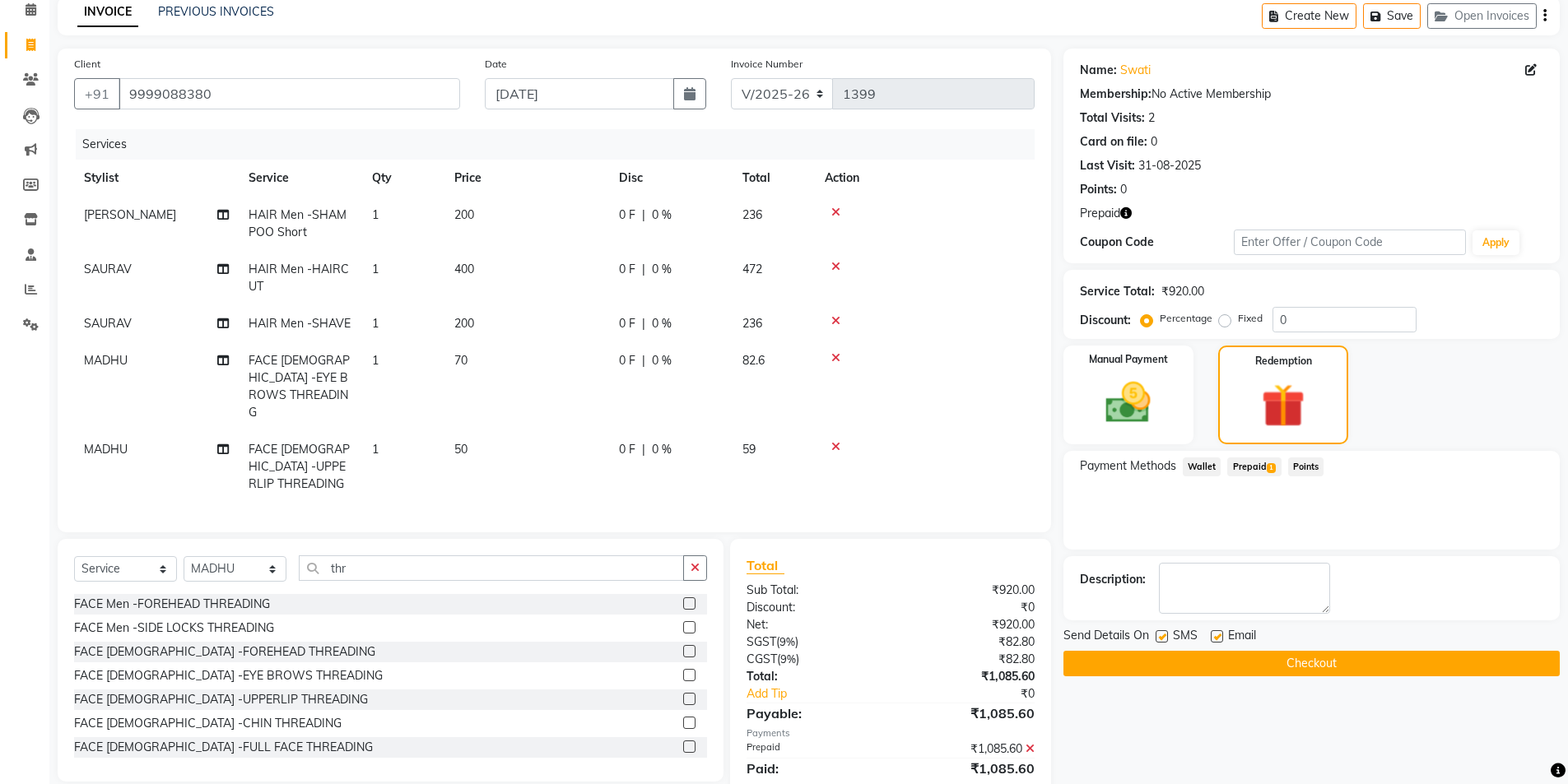
scroll to position [108, 0]
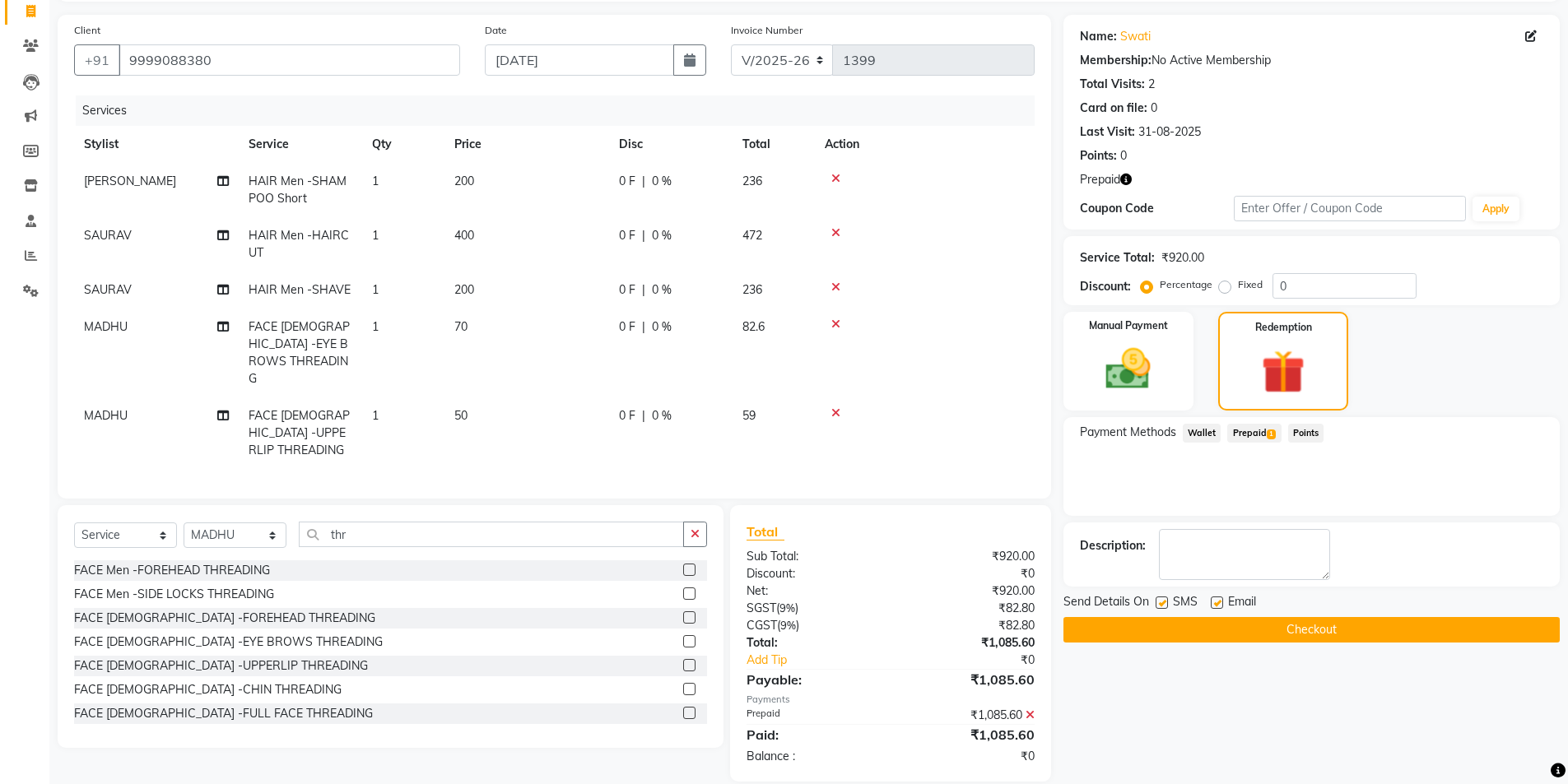
click at [1276, 632] on button "Checkout" at bounding box center [1311, 629] width 496 height 25
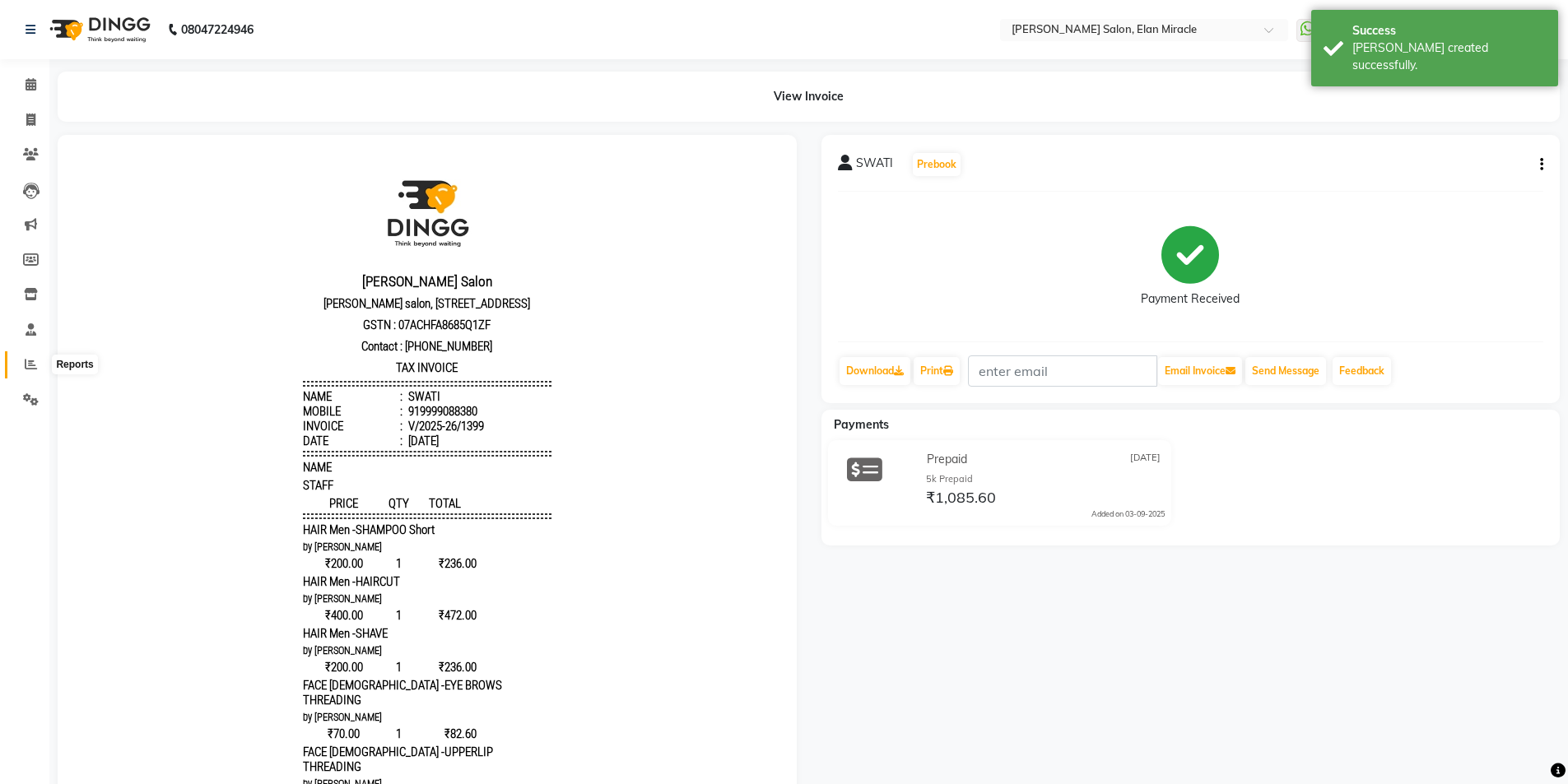
click at [27, 367] on icon at bounding box center [30, 363] width 12 height 12
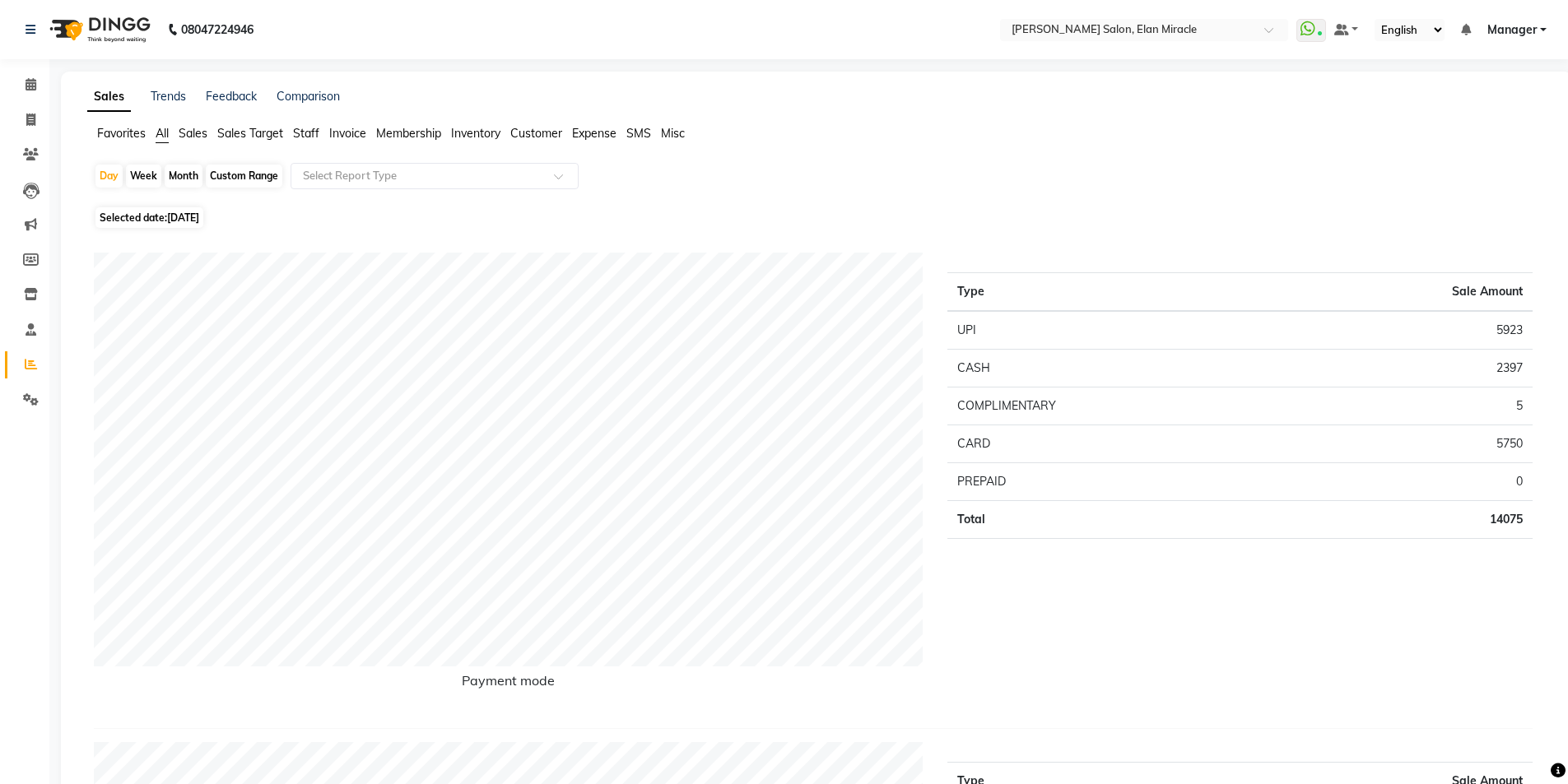
click at [300, 134] on span "Staff" at bounding box center [306, 134] width 26 height 15
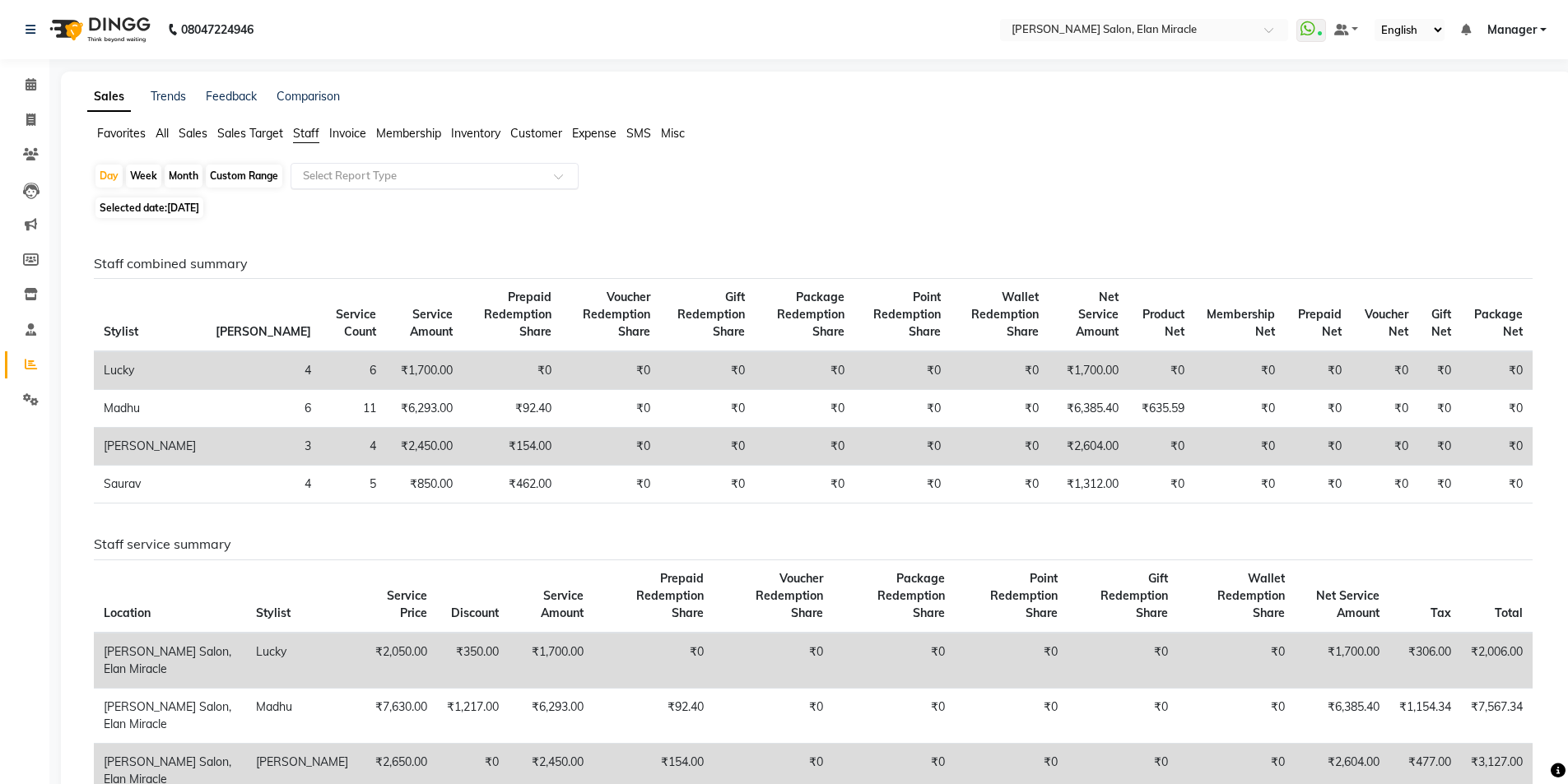
click at [352, 178] on input "text" at bounding box center [417, 177] width 237 height 17
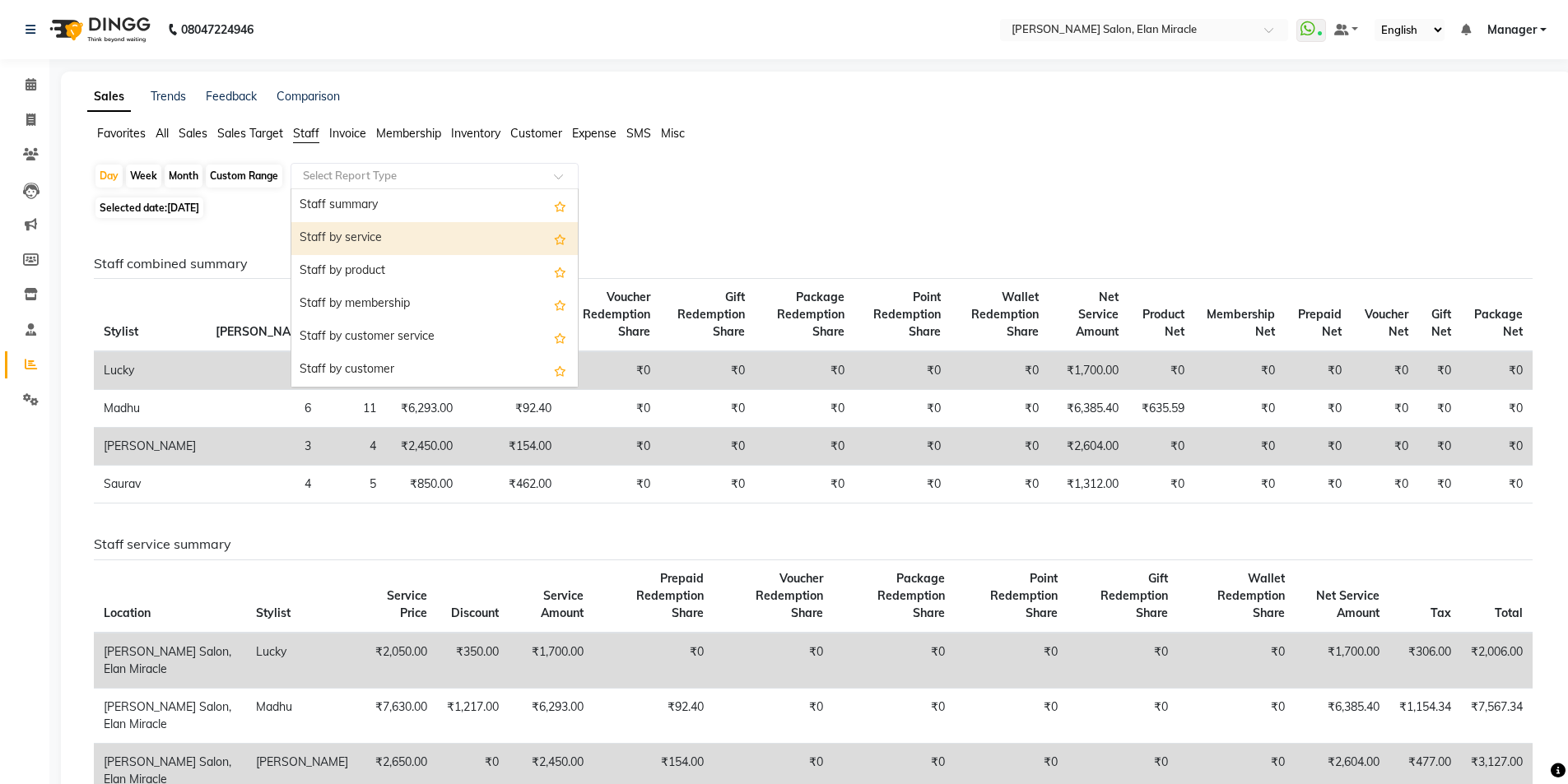
click at [363, 244] on div "Staff by service" at bounding box center [435, 238] width 286 height 33
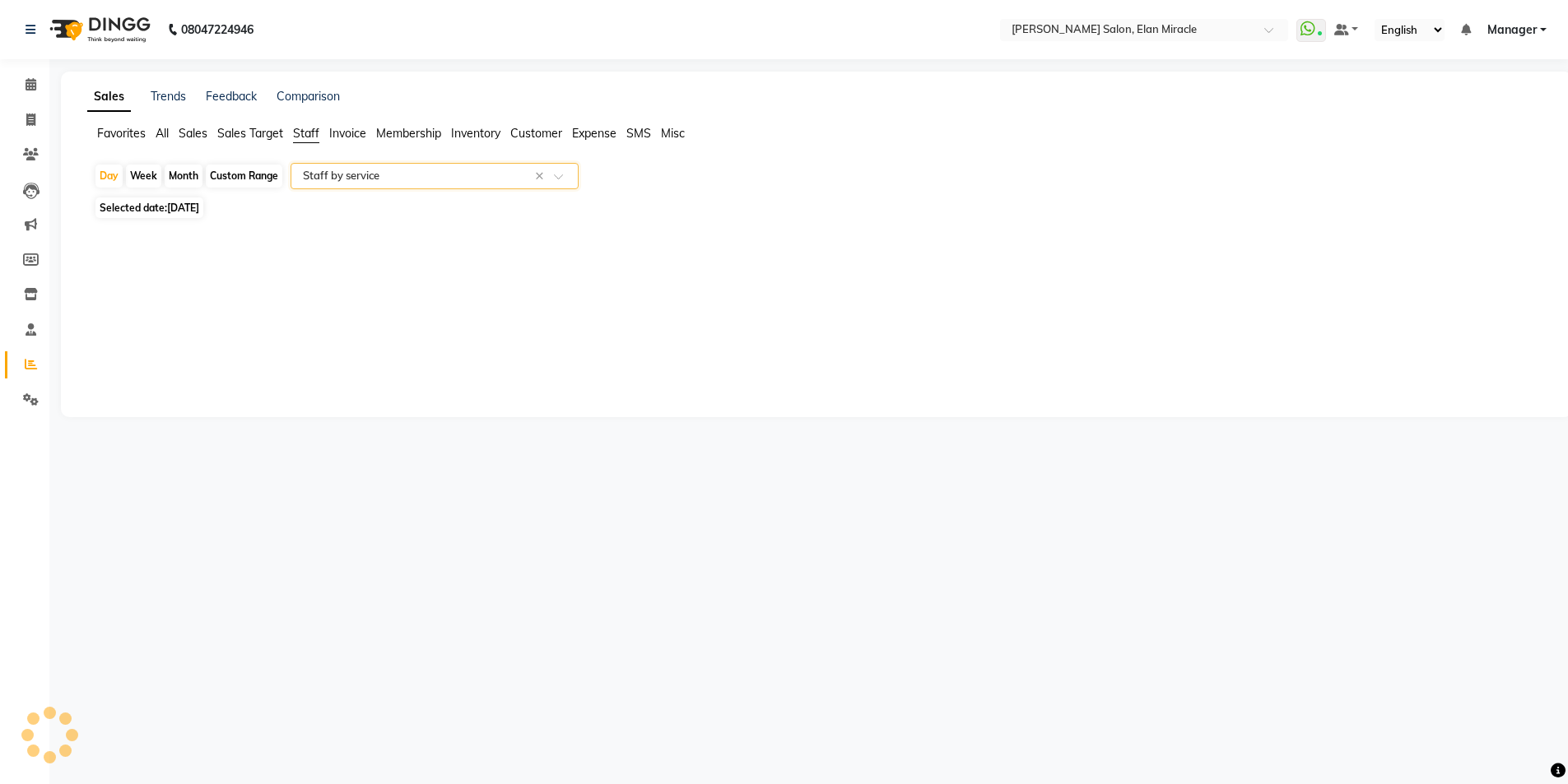
select select "csv"
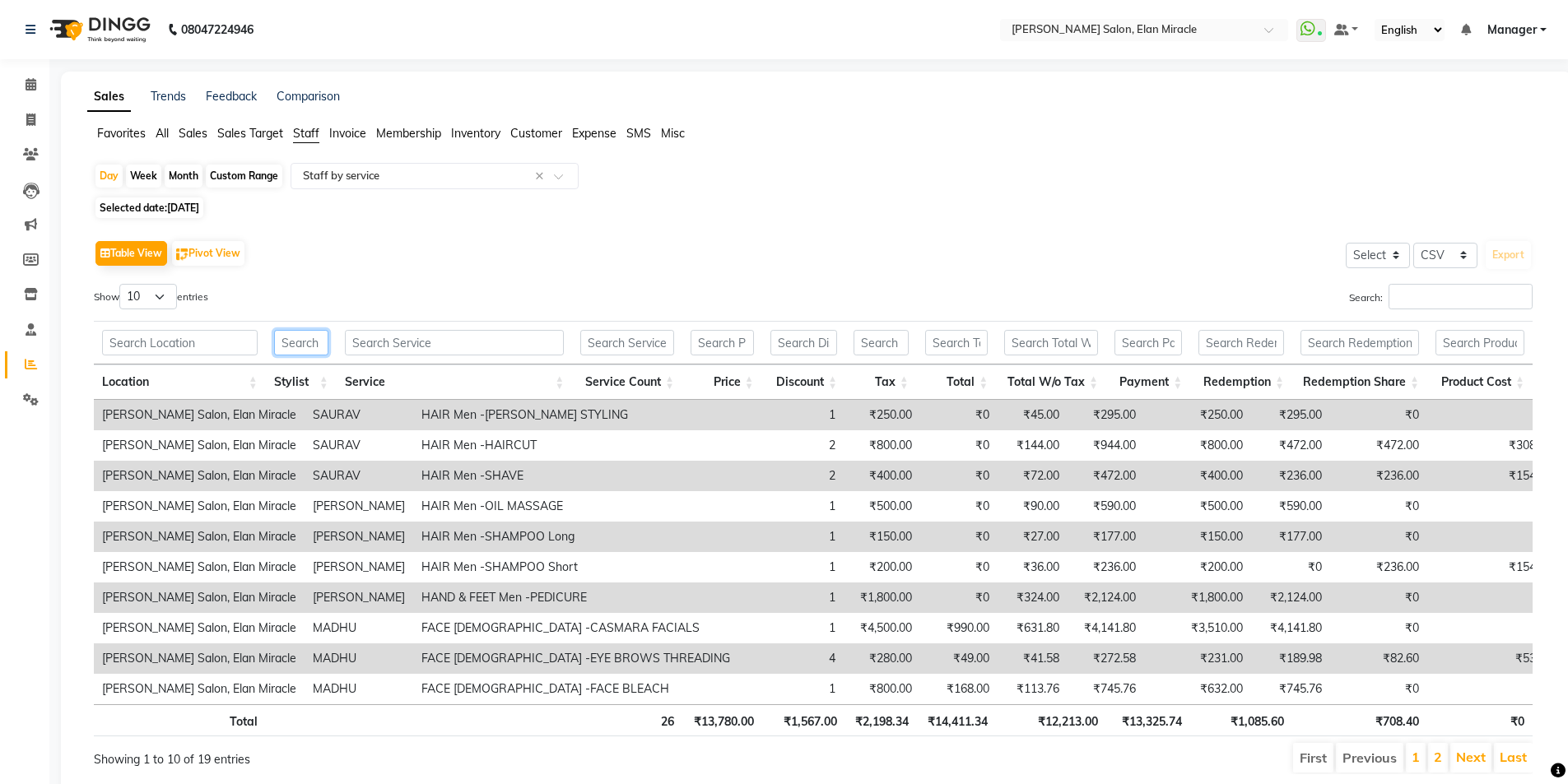
click at [309, 339] on input "text" at bounding box center [301, 342] width 54 height 25
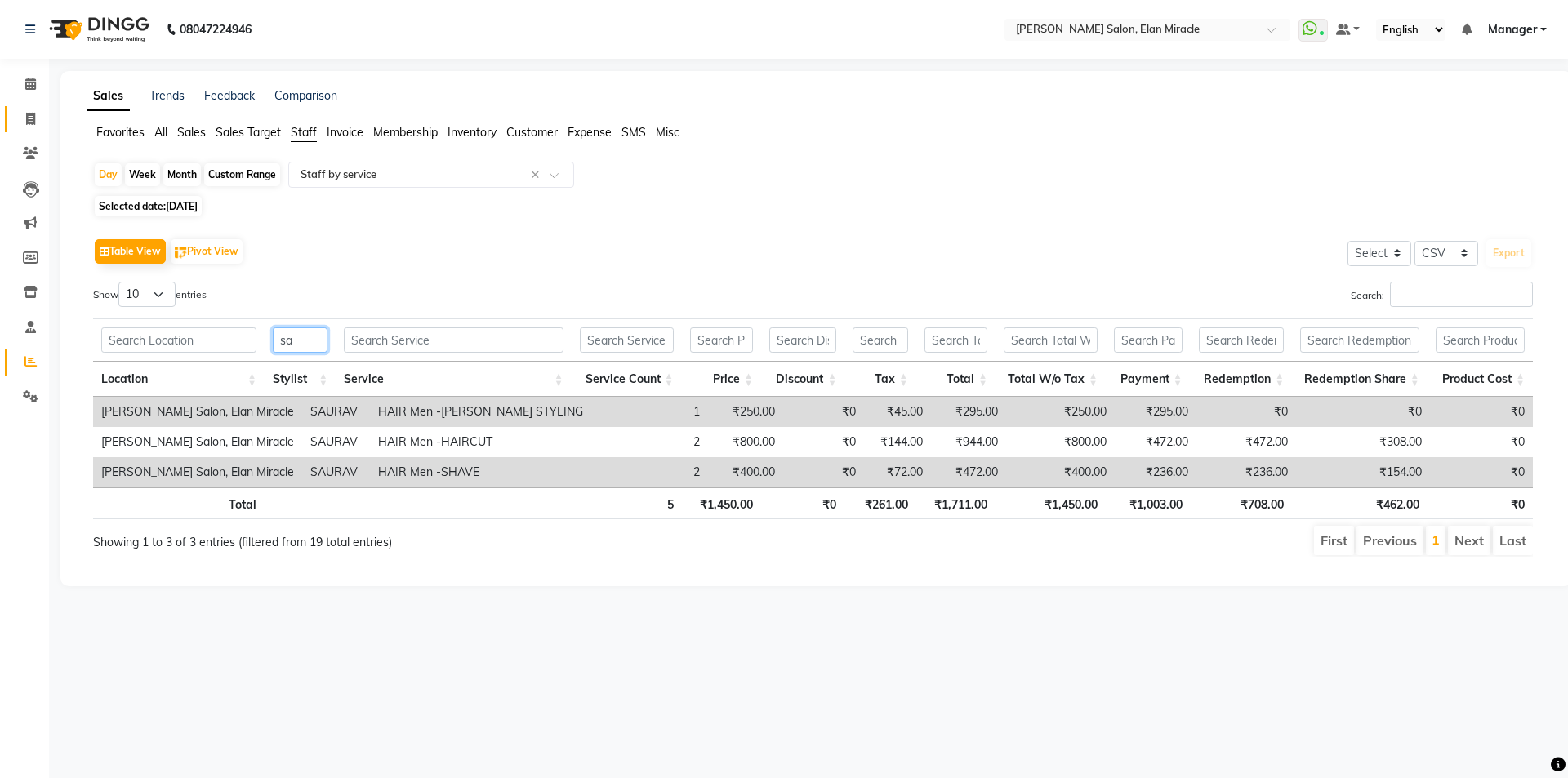
type input "sa"
click at [35, 119] on icon at bounding box center [31, 118] width 9 height 12
select select "7738"
select select "service"
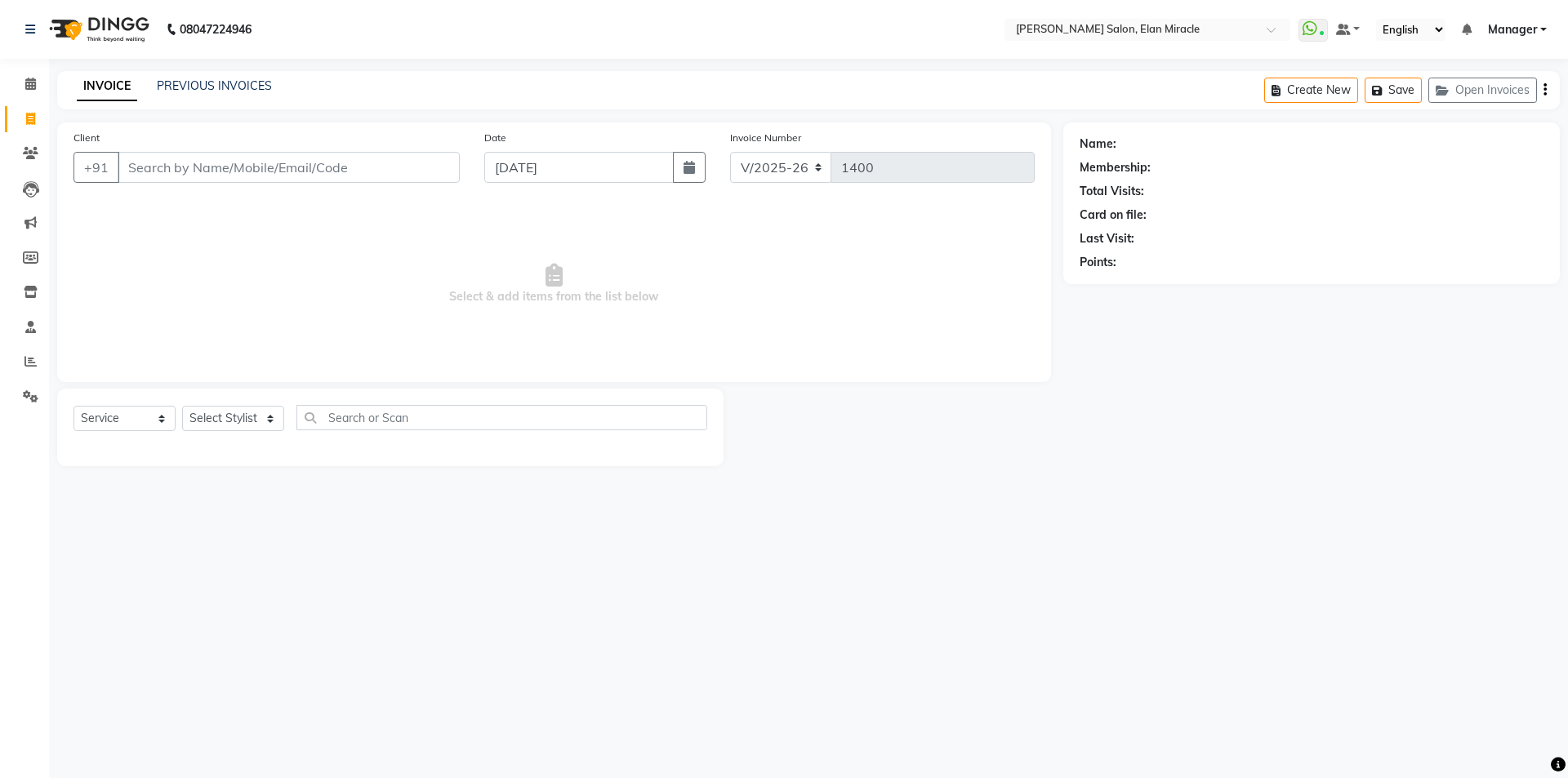
click at [217, 100] on div "INVOICE PREVIOUS INVOICES Create New Save Open Invoices" at bounding box center [808, 90] width 1502 height 38
click at [177, 82] on link "PREVIOUS INVOICES" at bounding box center [214, 85] width 115 height 15
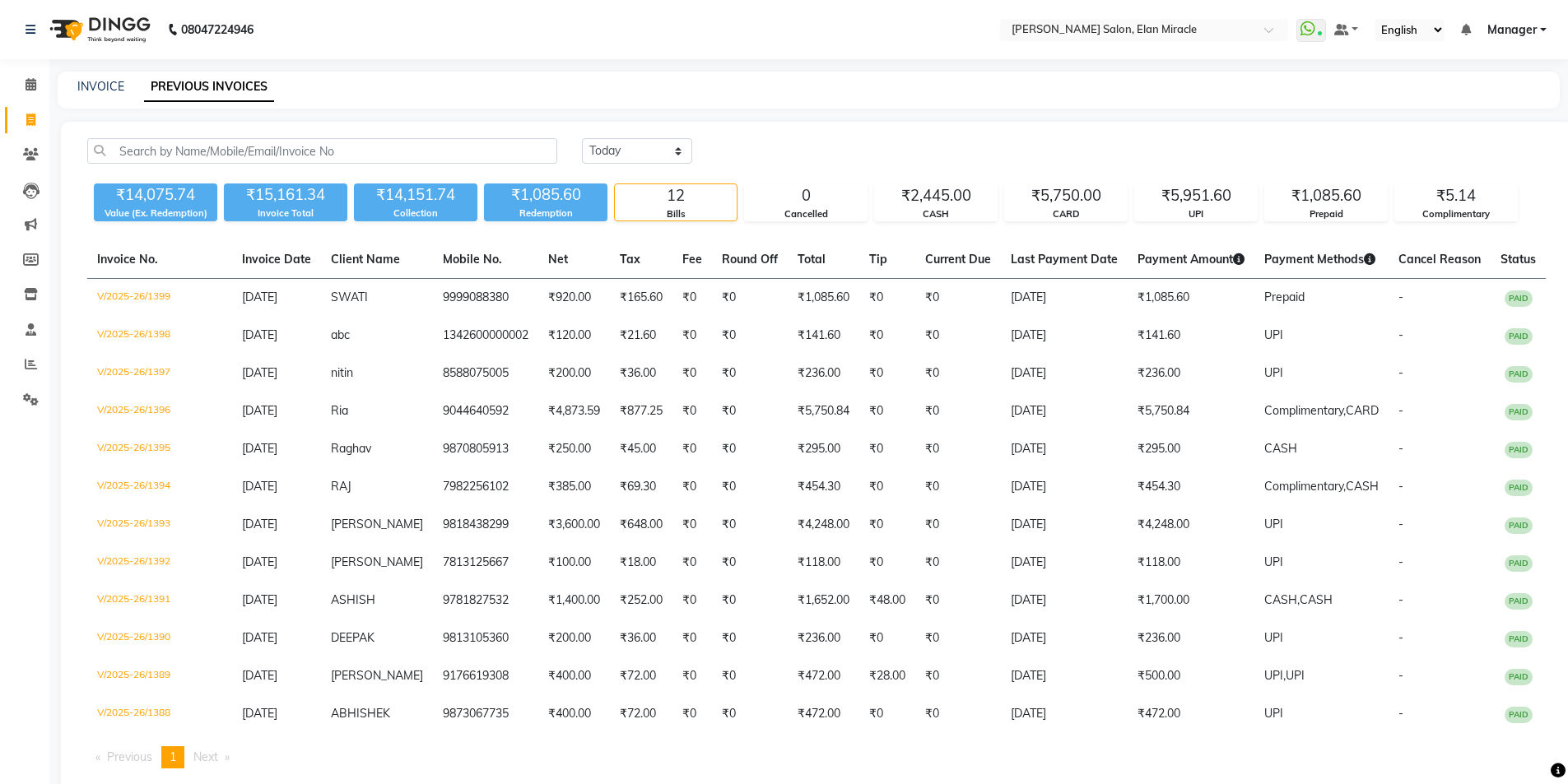
click at [94, 94] on div "INVOICE" at bounding box center [101, 87] width 47 height 17
click at [30, 359] on icon at bounding box center [30, 363] width 12 height 12
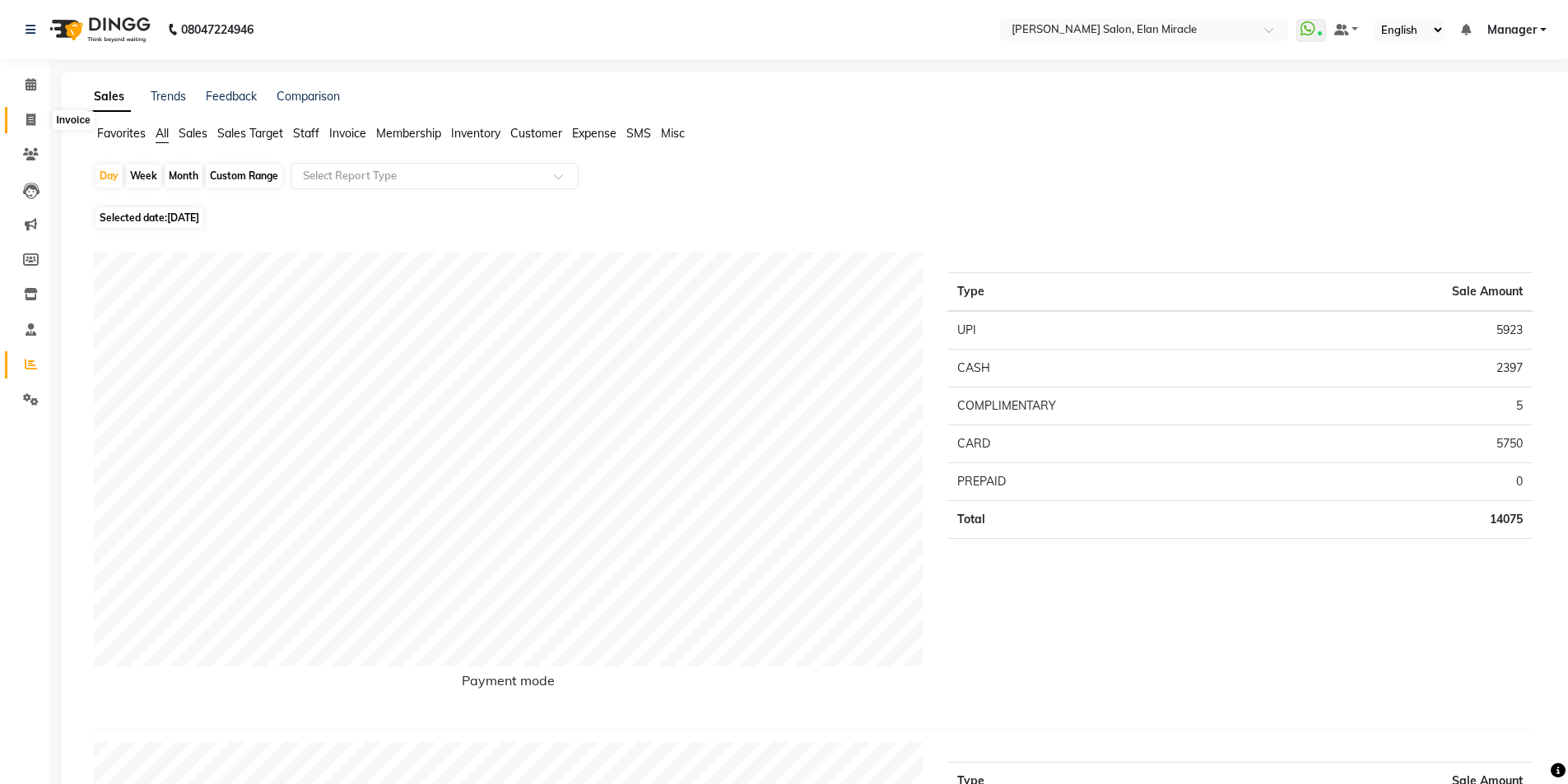
click at [37, 119] on span at bounding box center [31, 121] width 29 height 19
select select "7738"
select select "service"
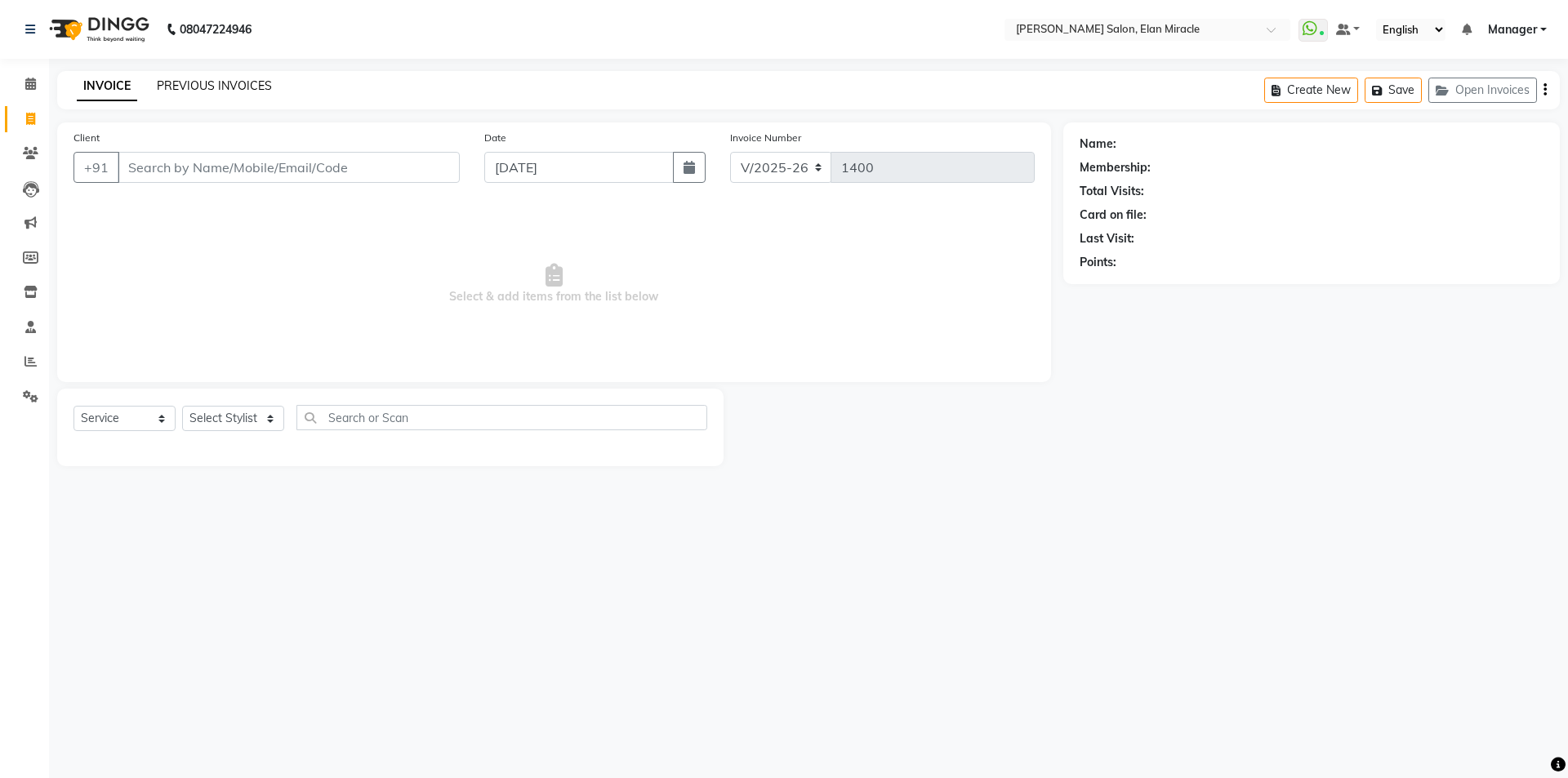
click at [179, 85] on link "PREVIOUS INVOICES" at bounding box center [214, 85] width 115 height 15
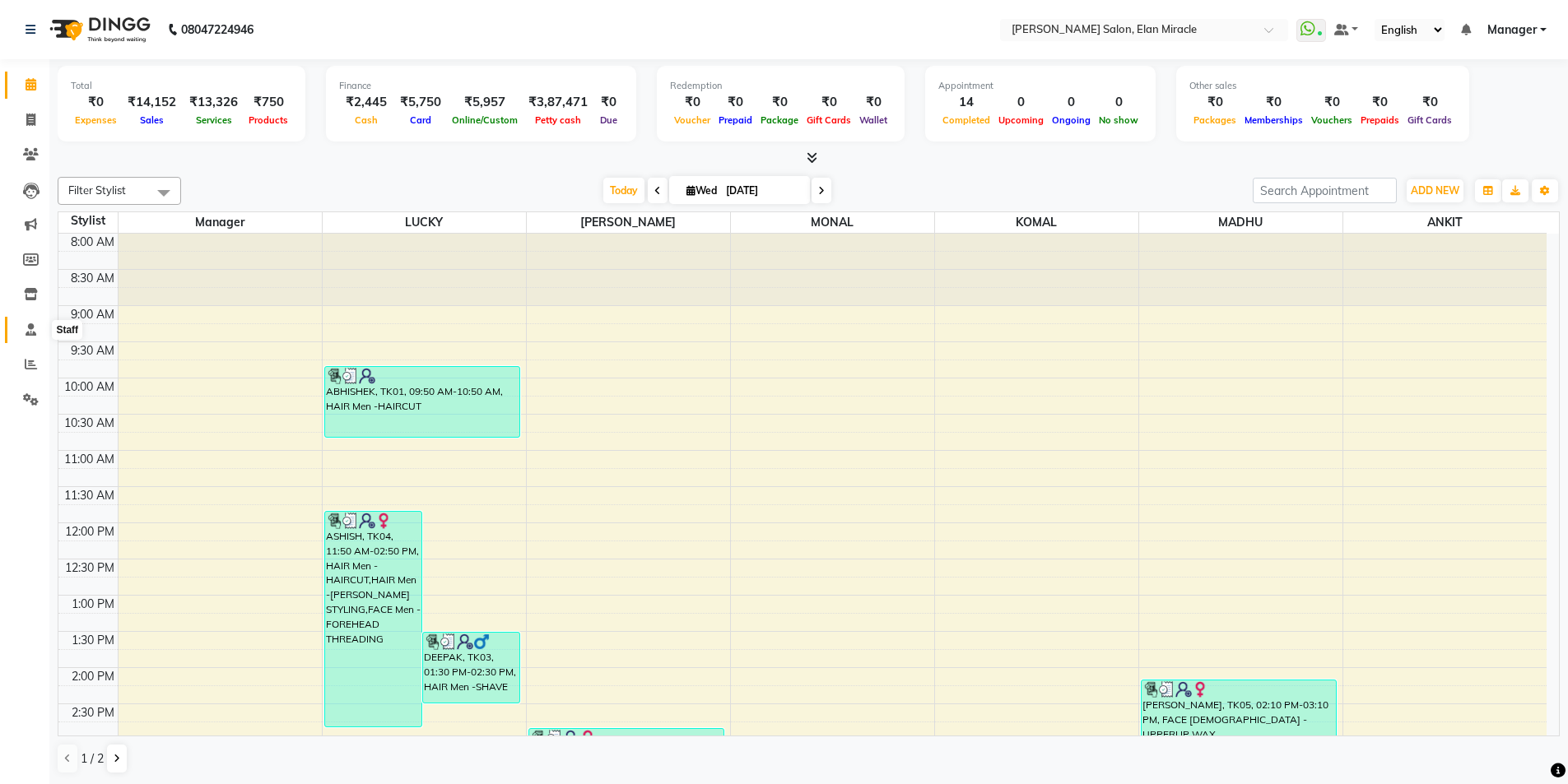
click at [29, 331] on icon at bounding box center [30, 329] width 10 height 12
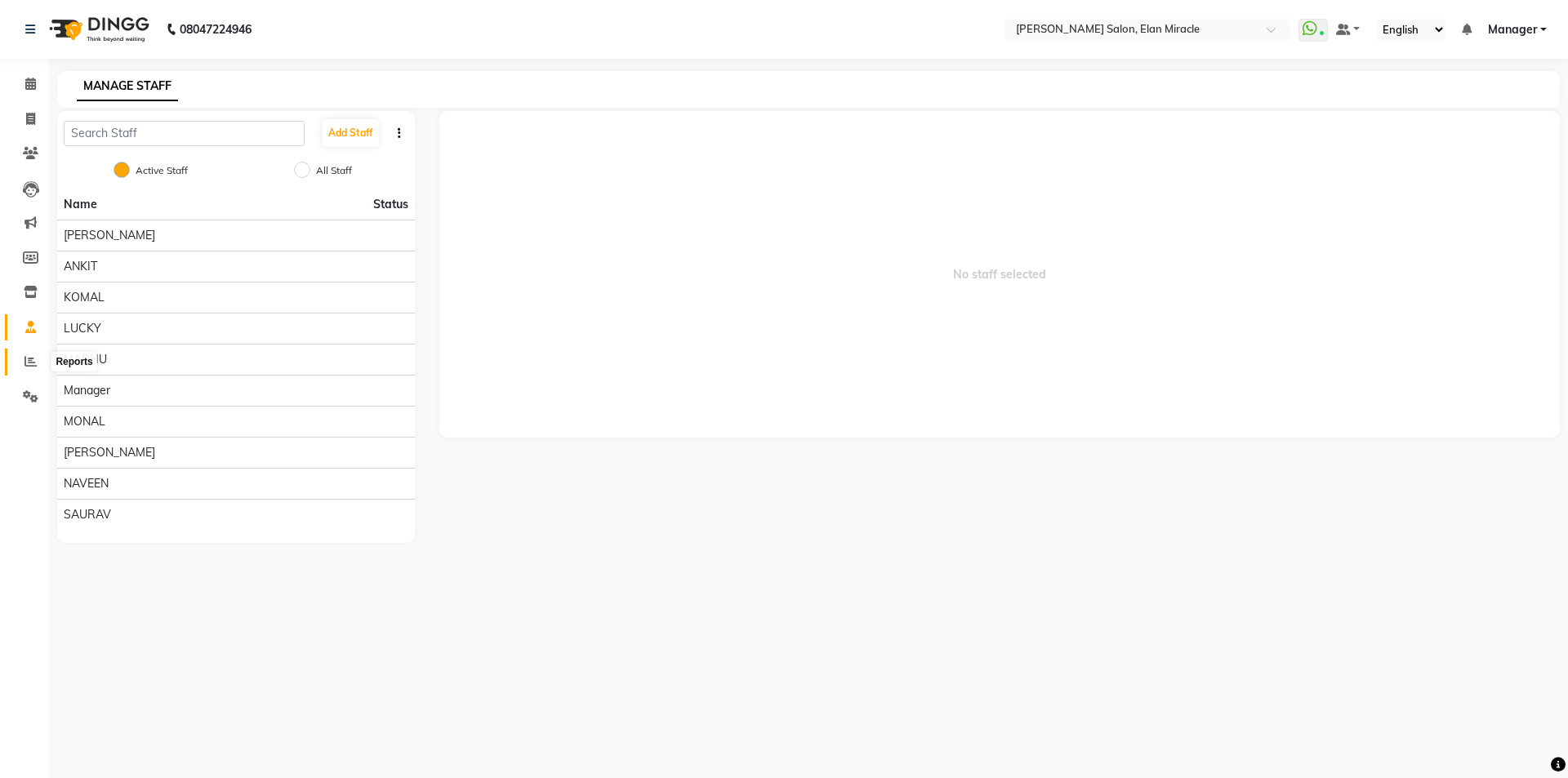
click at [30, 362] on icon at bounding box center [30, 361] width 12 height 12
